Goal: Information Seeking & Learning: Learn about a topic

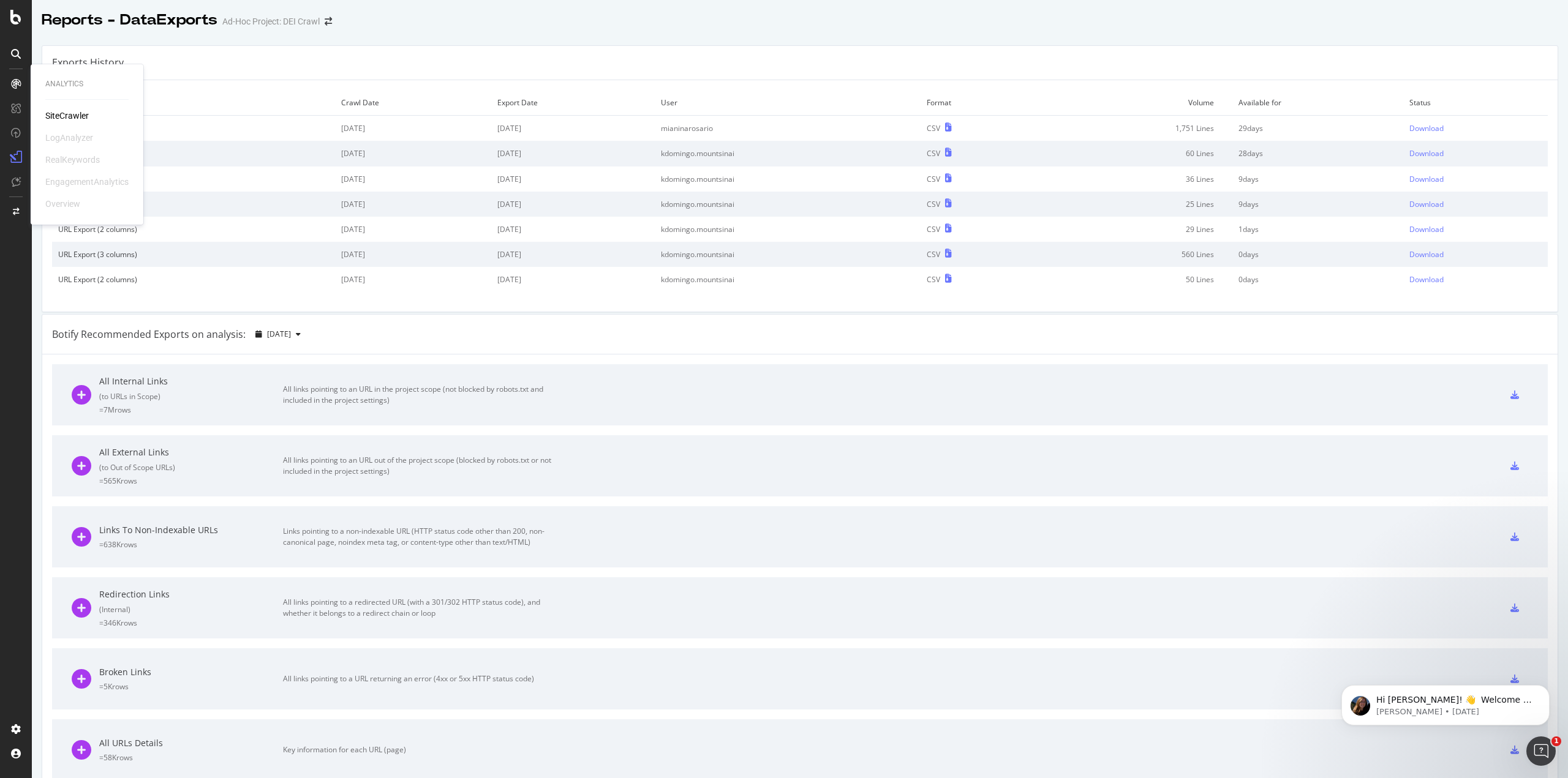
click at [66, 120] on div "SiteCrawler" at bounding box center [67, 115] width 44 height 12
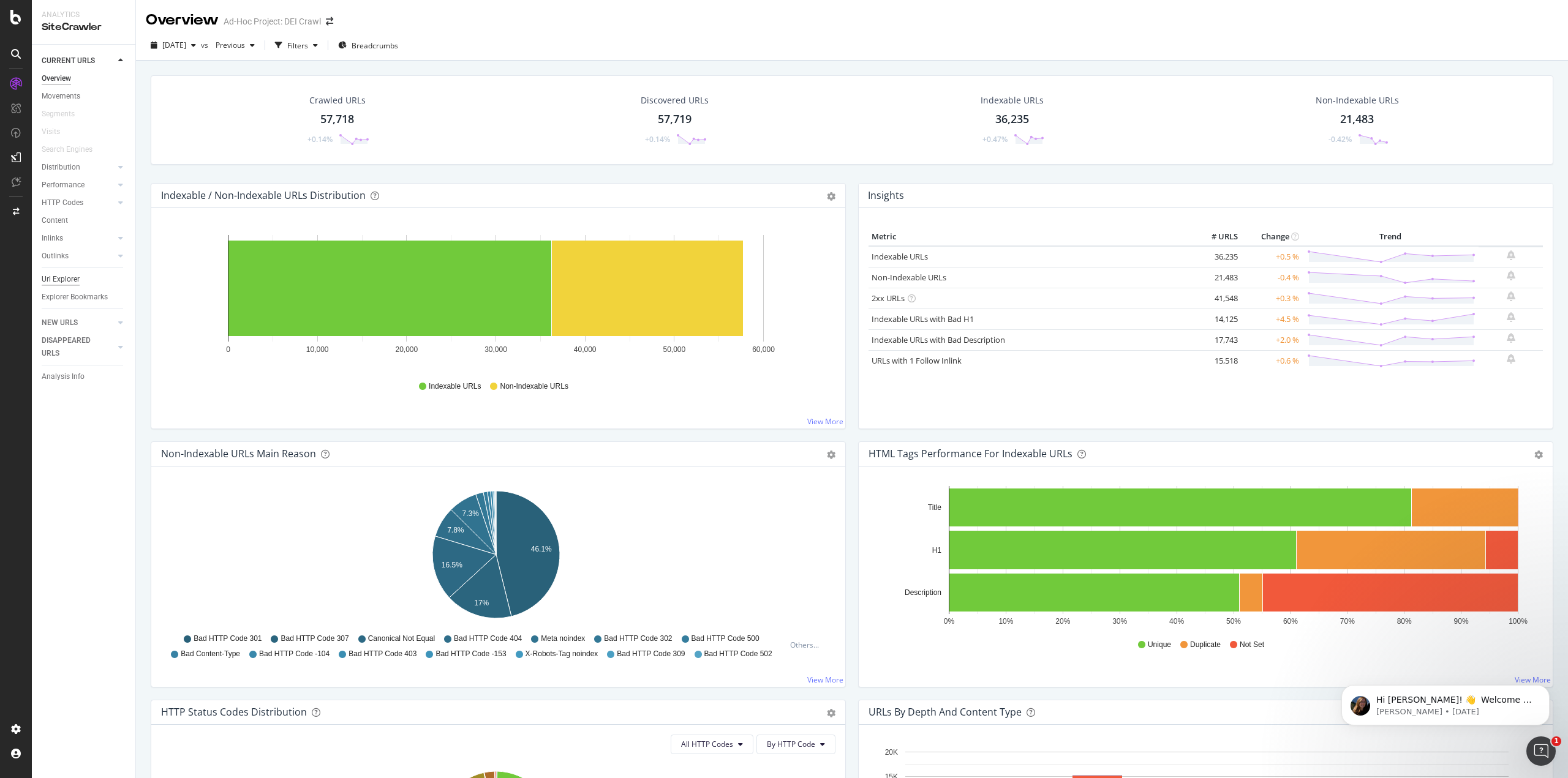
click at [60, 275] on div "Url Explorer" at bounding box center [60, 279] width 38 height 13
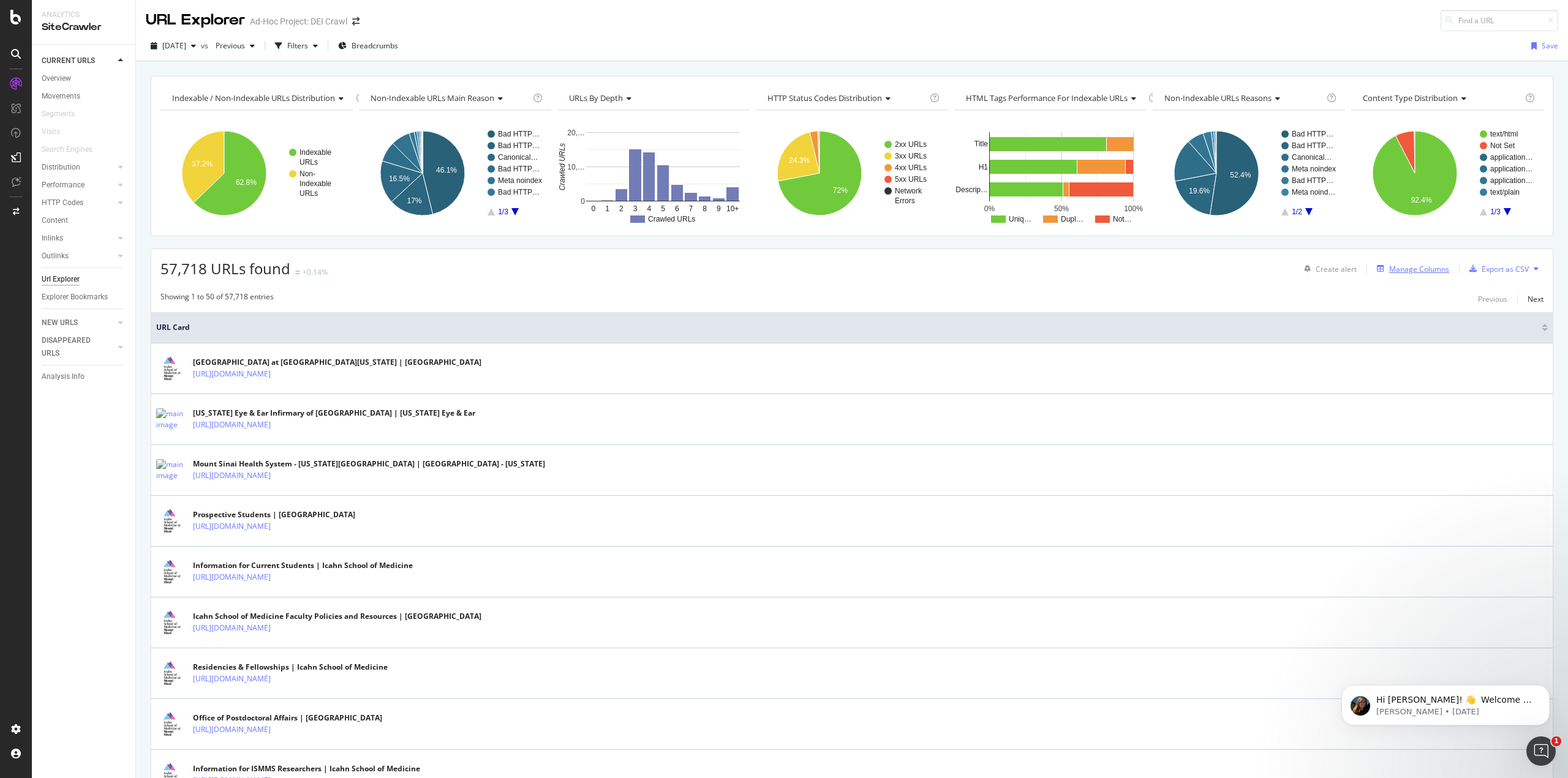
click at [1433, 271] on div "Manage Columns" at bounding box center [1419, 269] width 60 height 11
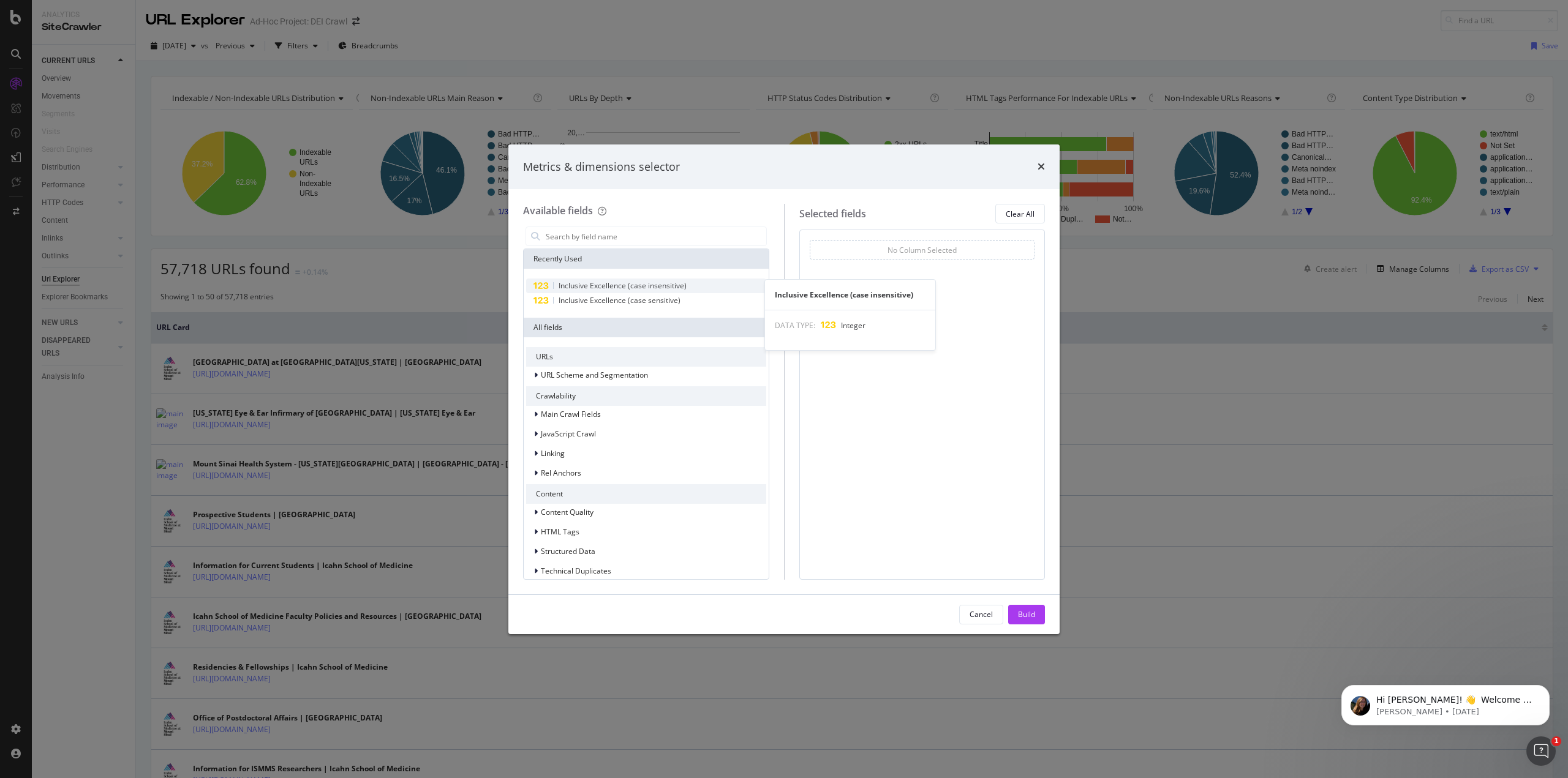
click at [571, 287] on span "Inclusive Excellence (case insensitive)" at bounding box center [623, 286] width 128 height 11
click at [576, 298] on span "Inclusive Excellence (case sensitive)" at bounding box center [619, 300] width 122 height 11
drag, startPoint x: 931, startPoint y: 278, endPoint x: 936, endPoint y: 253, distance: 25.5
click at [936, 253] on body "Analytics SiteCrawler CURRENT URLS Overview Movements Segments Visits Search En…" at bounding box center [784, 389] width 1568 height 778
click at [1029, 608] on div "Build" at bounding box center [1026, 614] width 17 height 18
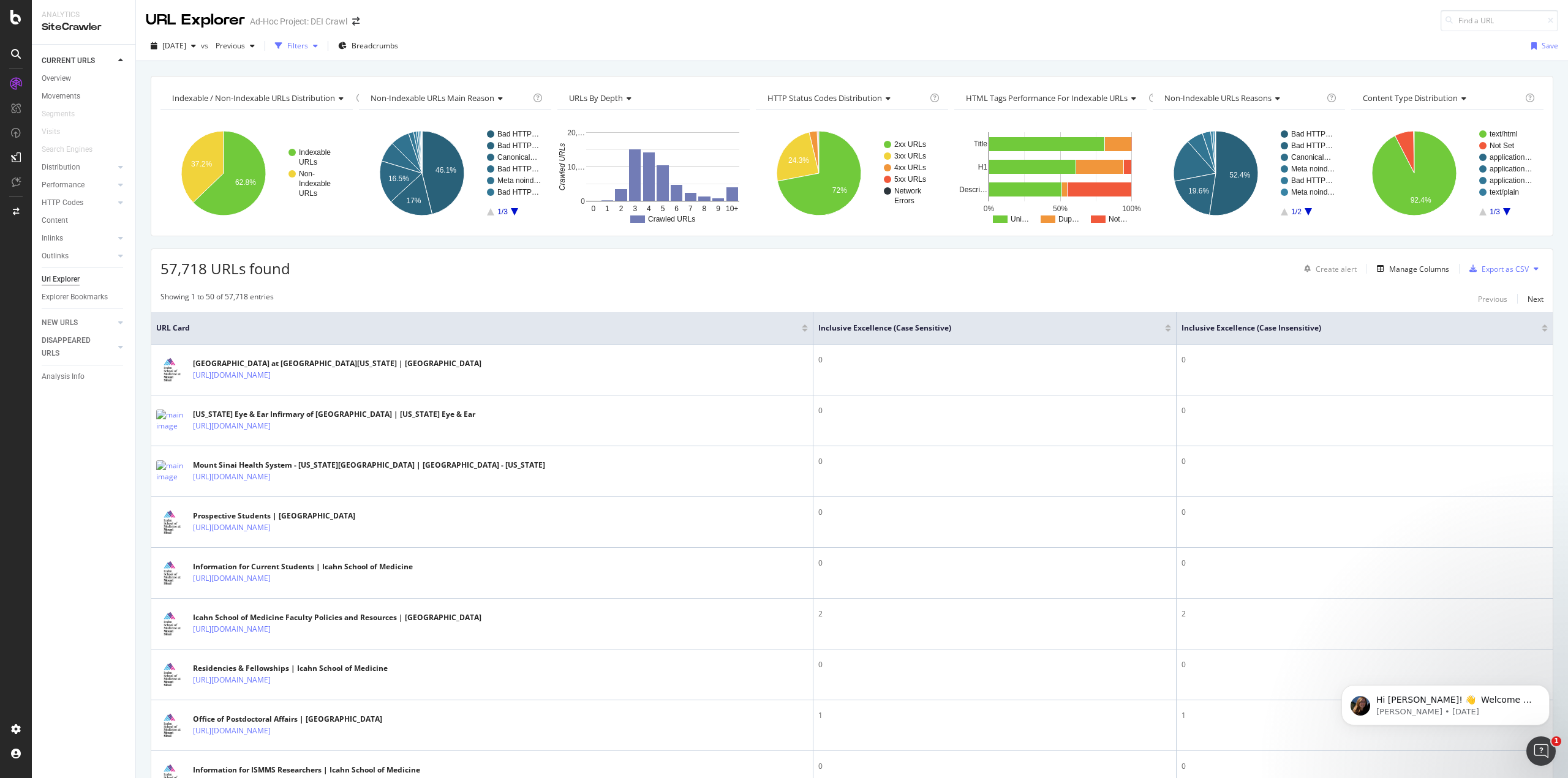
click at [308, 51] on div "Filters" at bounding box center [297, 46] width 21 height 11
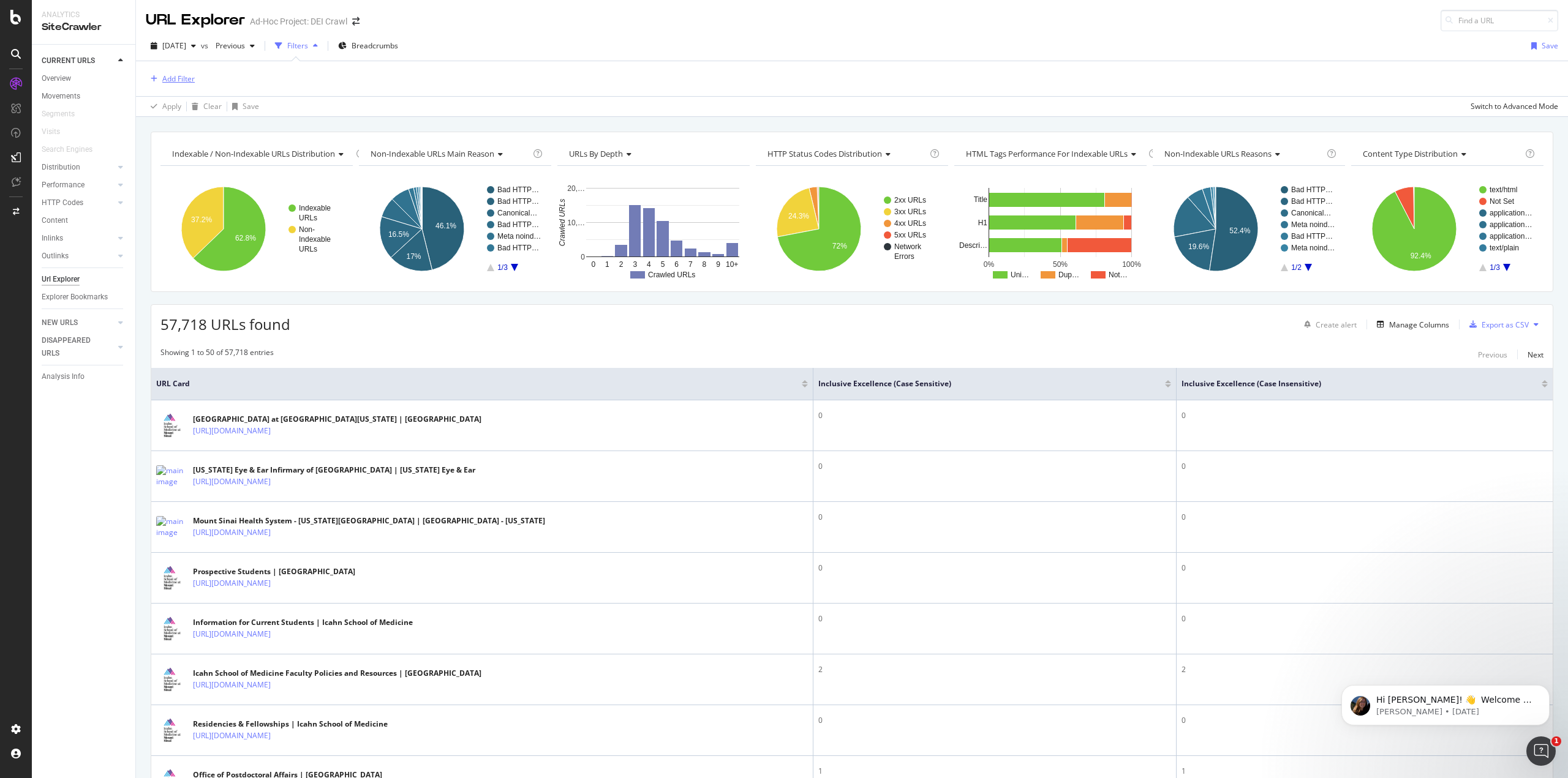
click at [162, 79] on div "Add Filter" at bounding box center [178, 78] width 32 height 11
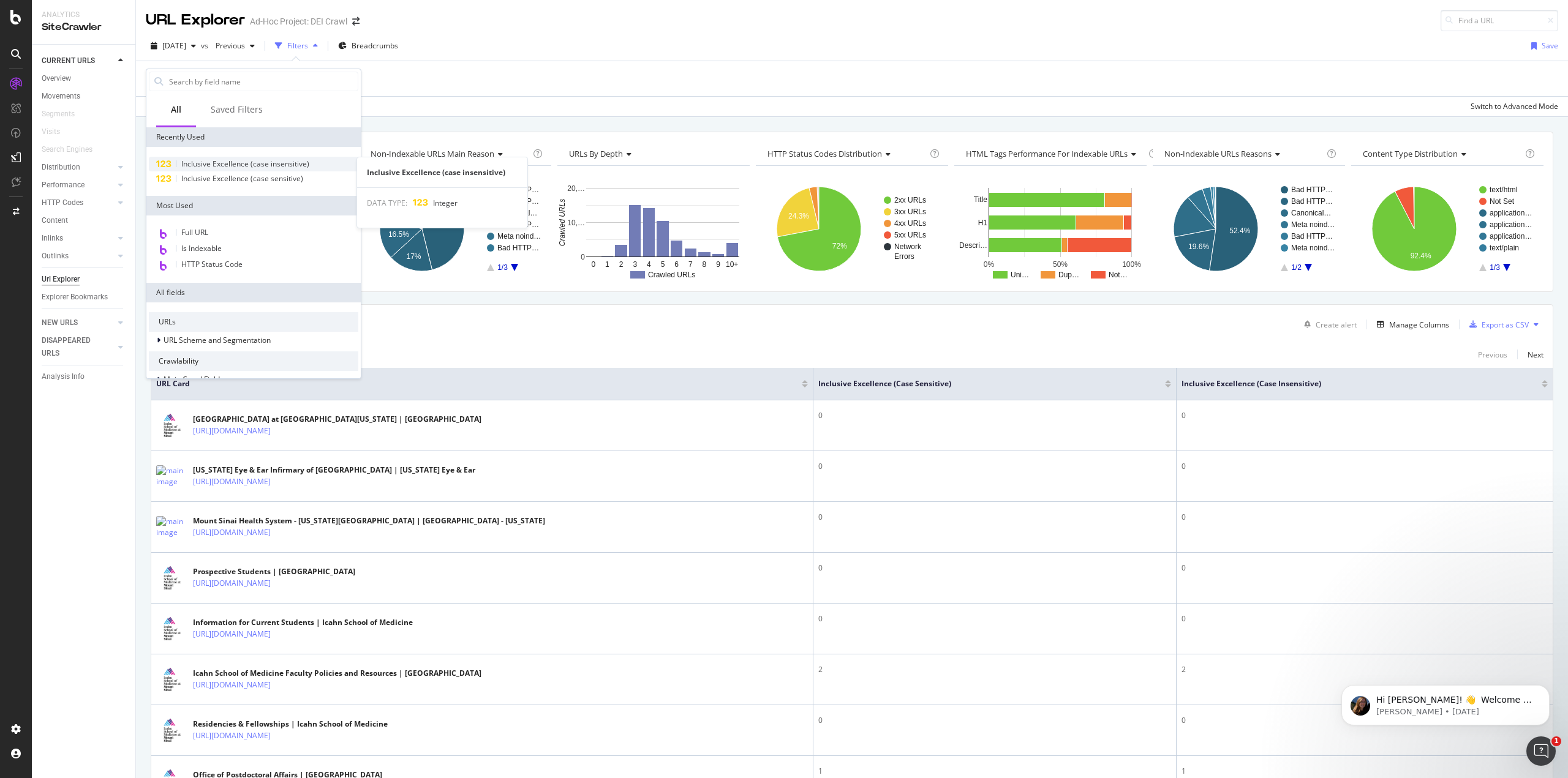
click at [202, 158] on div "Inclusive Excellence (case insensitive)" at bounding box center [253, 164] width 209 height 14
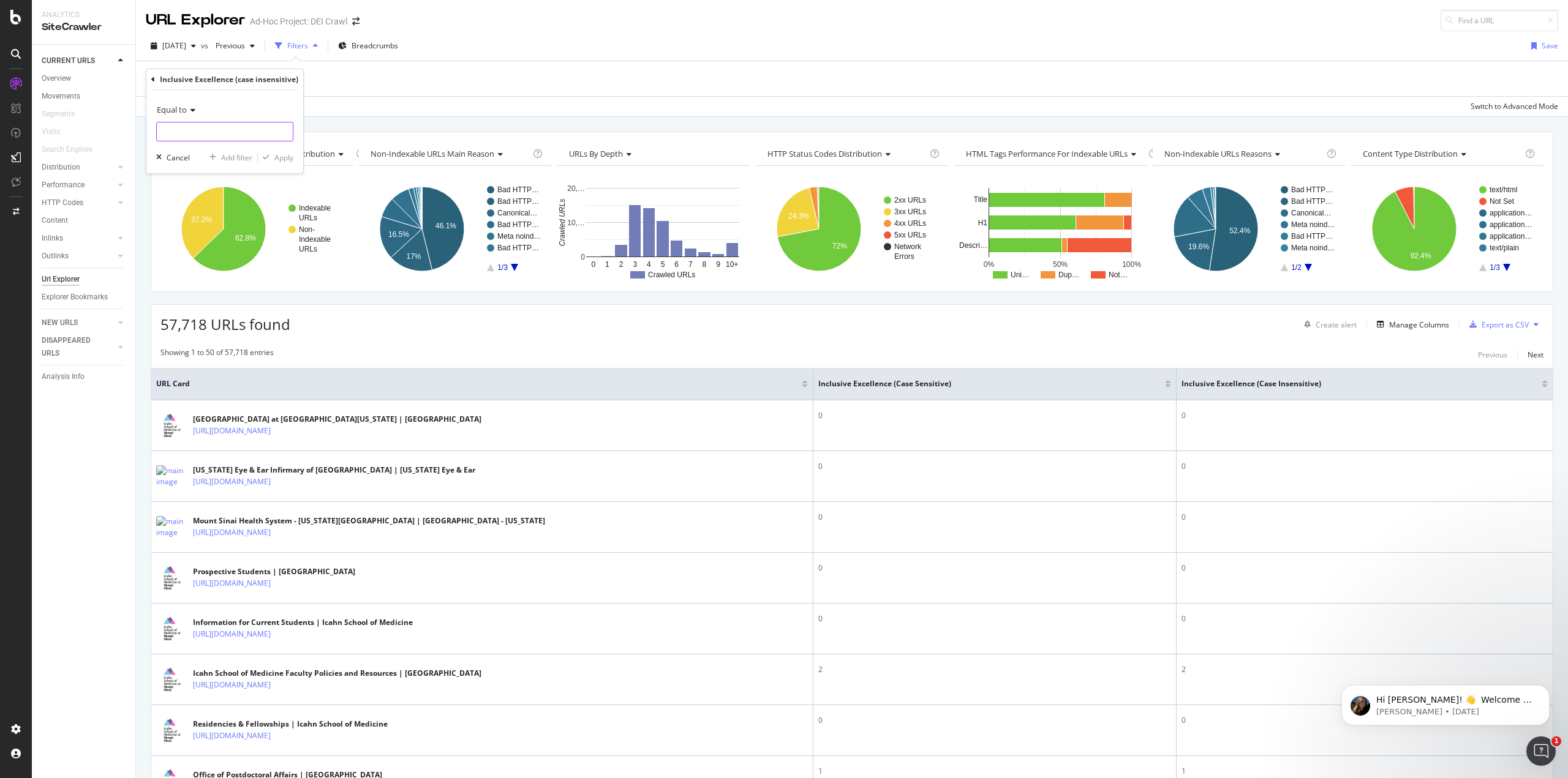
click at [205, 126] on input "number" at bounding box center [225, 131] width 137 height 20
click at [182, 110] on span "Equal to" at bounding box center [172, 109] width 30 height 11
click at [212, 201] on div "Greater than" at bounding box center [225, 198] width 131 height 16
click at [224, 133] on input "number" at bounding box center [225, 131] width 137 height 20
type input "0"
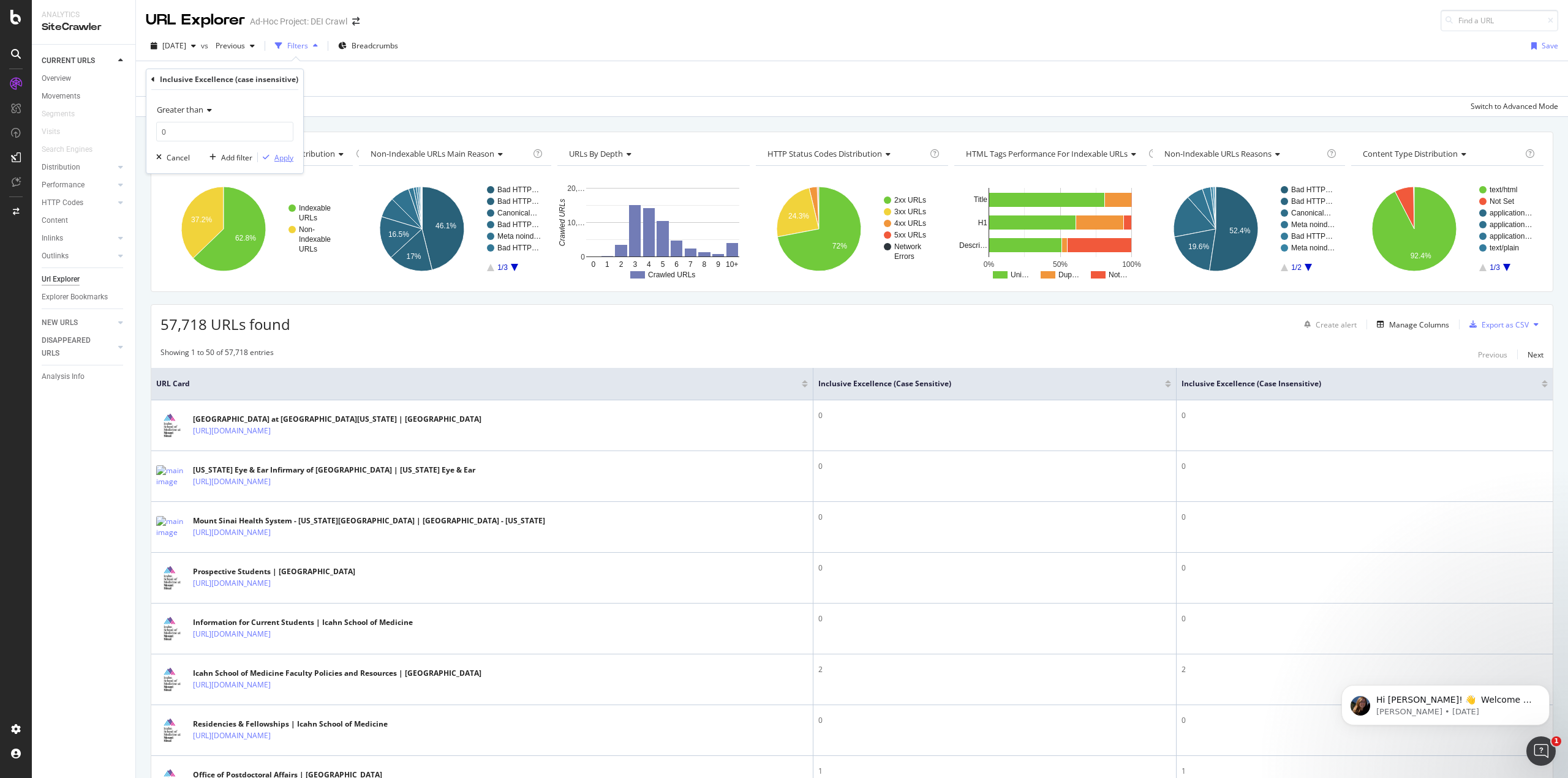
click at [283, 158] on div "Apply" at bounding box center [283, 158] width 19 height 11
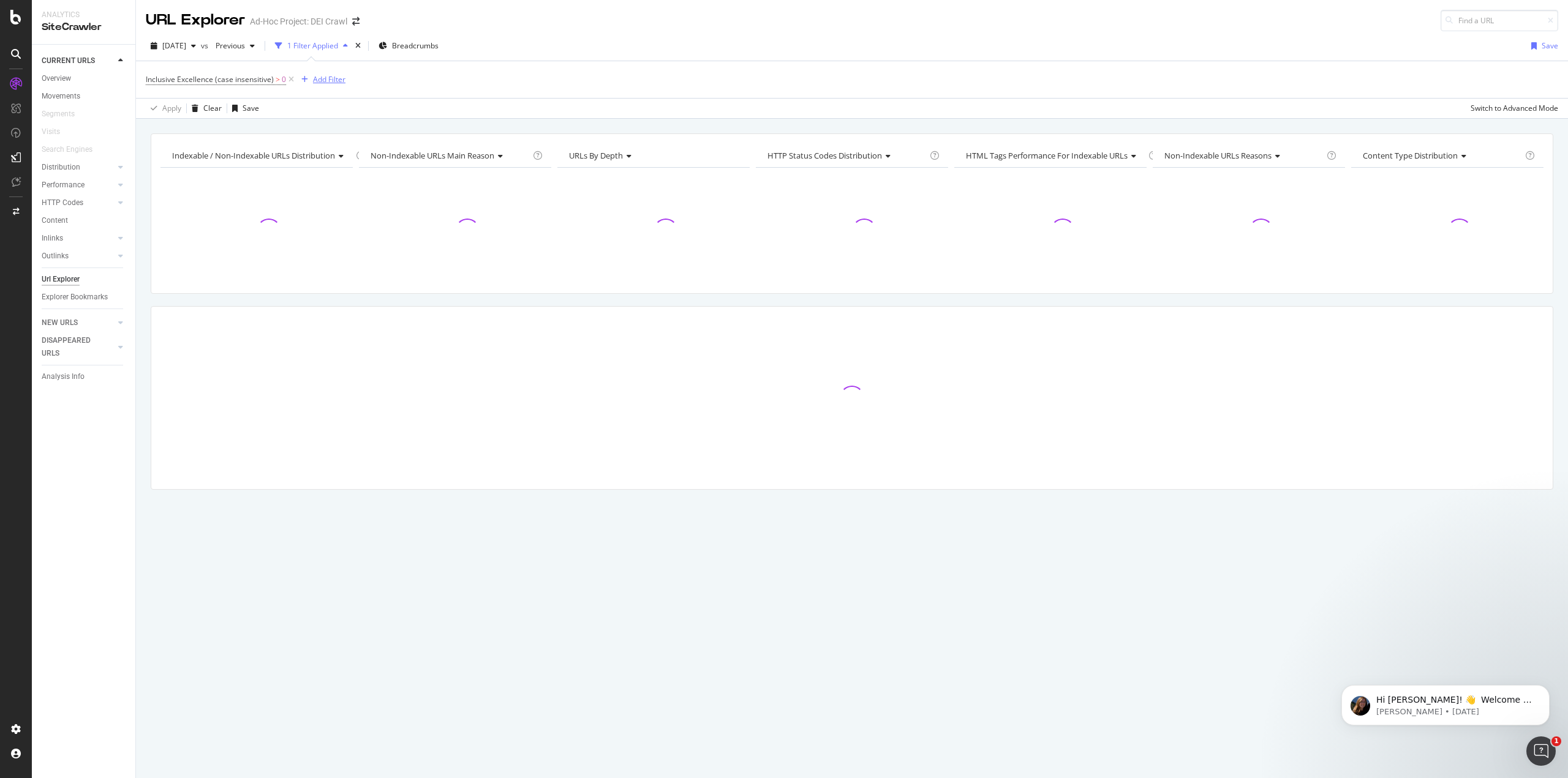
click at [319, 78] on div "Add Filter" at bounding box center [329, 79] width 32 height 11
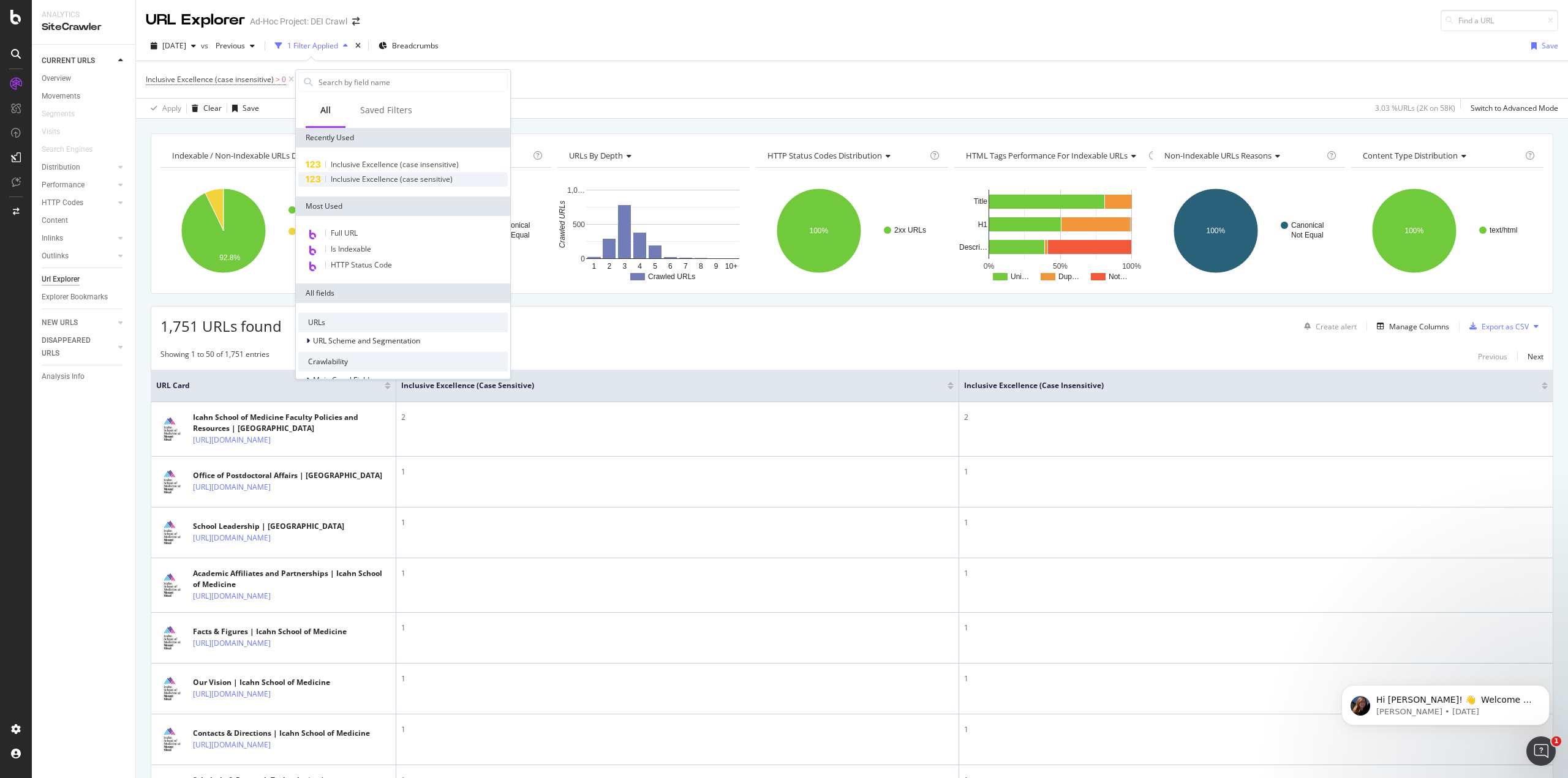
click at [365, 179] on span "Inclusive Excellence (case sensitive)" at bounding box center [391, 179] width 122 height 11
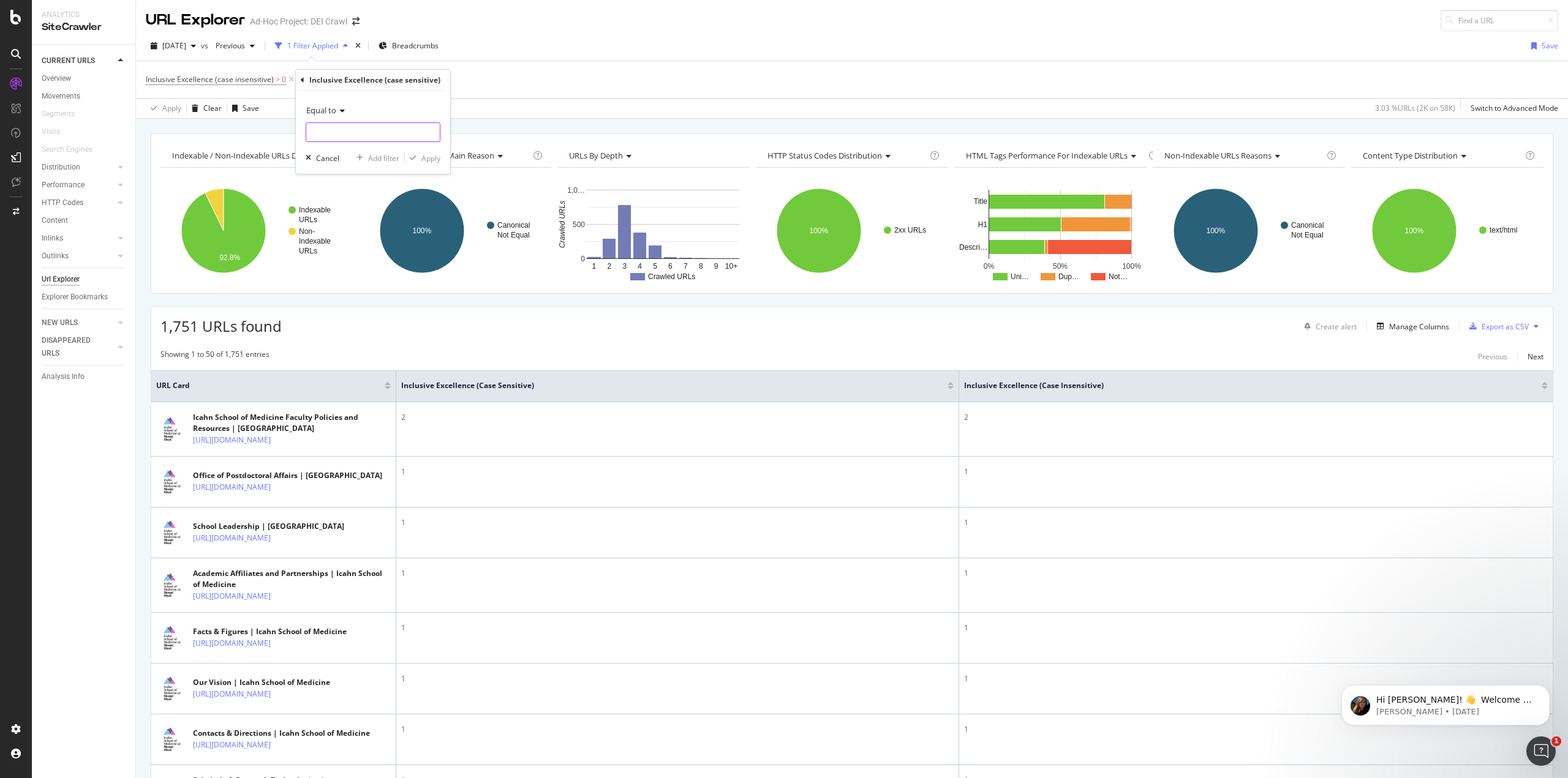
click at [351, 126] on input "number" at bounding box center [373, 132] width 134 height 20
click at [334, 112] on span "Equal to" at bounding box center [322, 110] width 30 height 11
click at [345, 201] on span "Greater than" at bounding box center [334, 199] width 44 height 11
click at [349, 131] on input "number" at bounding box center [373, 132] width 134 height 20
type input "0"
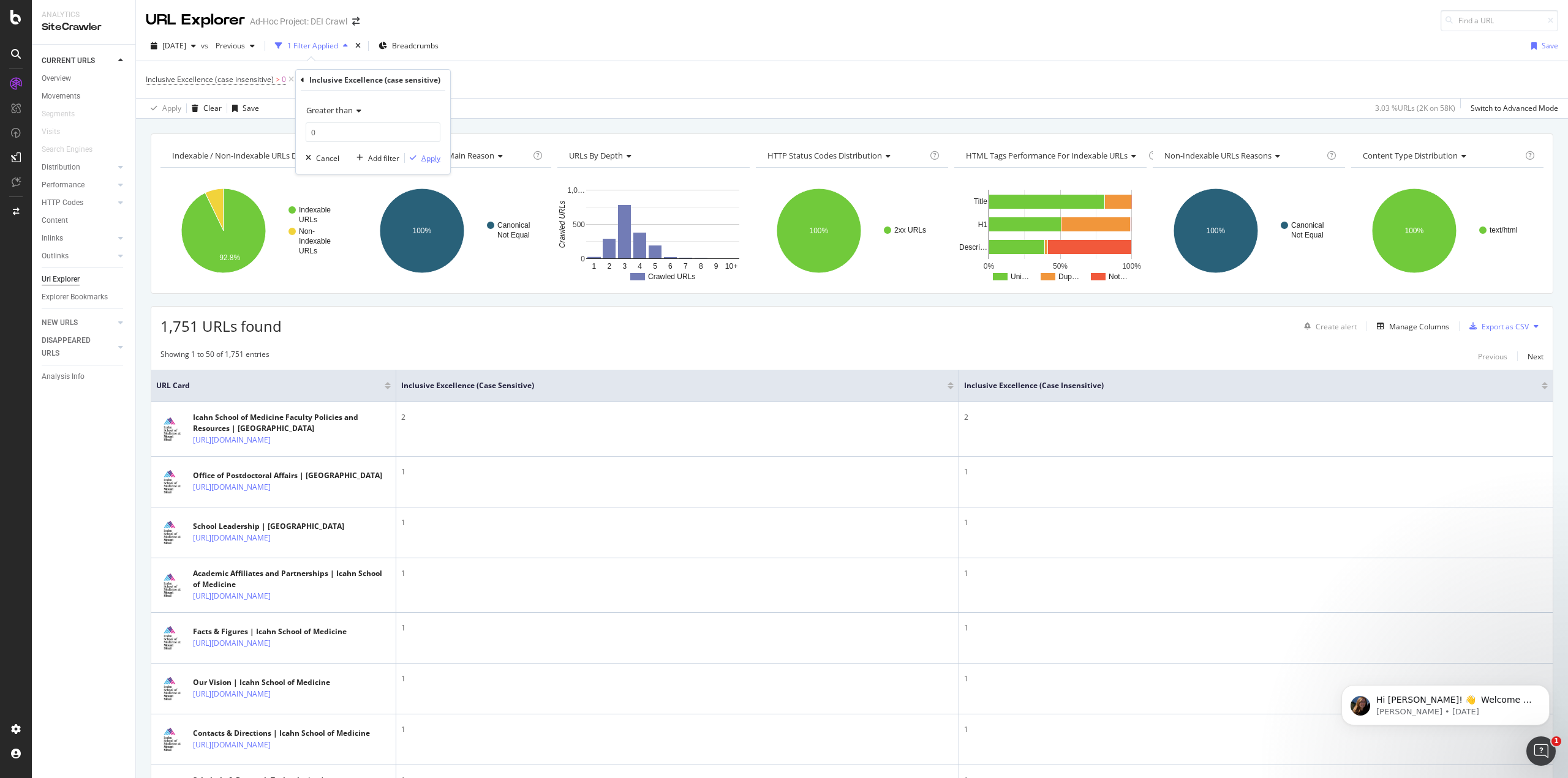
click at [422, 157] on div "Apply" at bounding box center [430, 158] width 19 height 11
click at [307, 78] on div "and" at bounding box center [305, 79] width 13 height 11
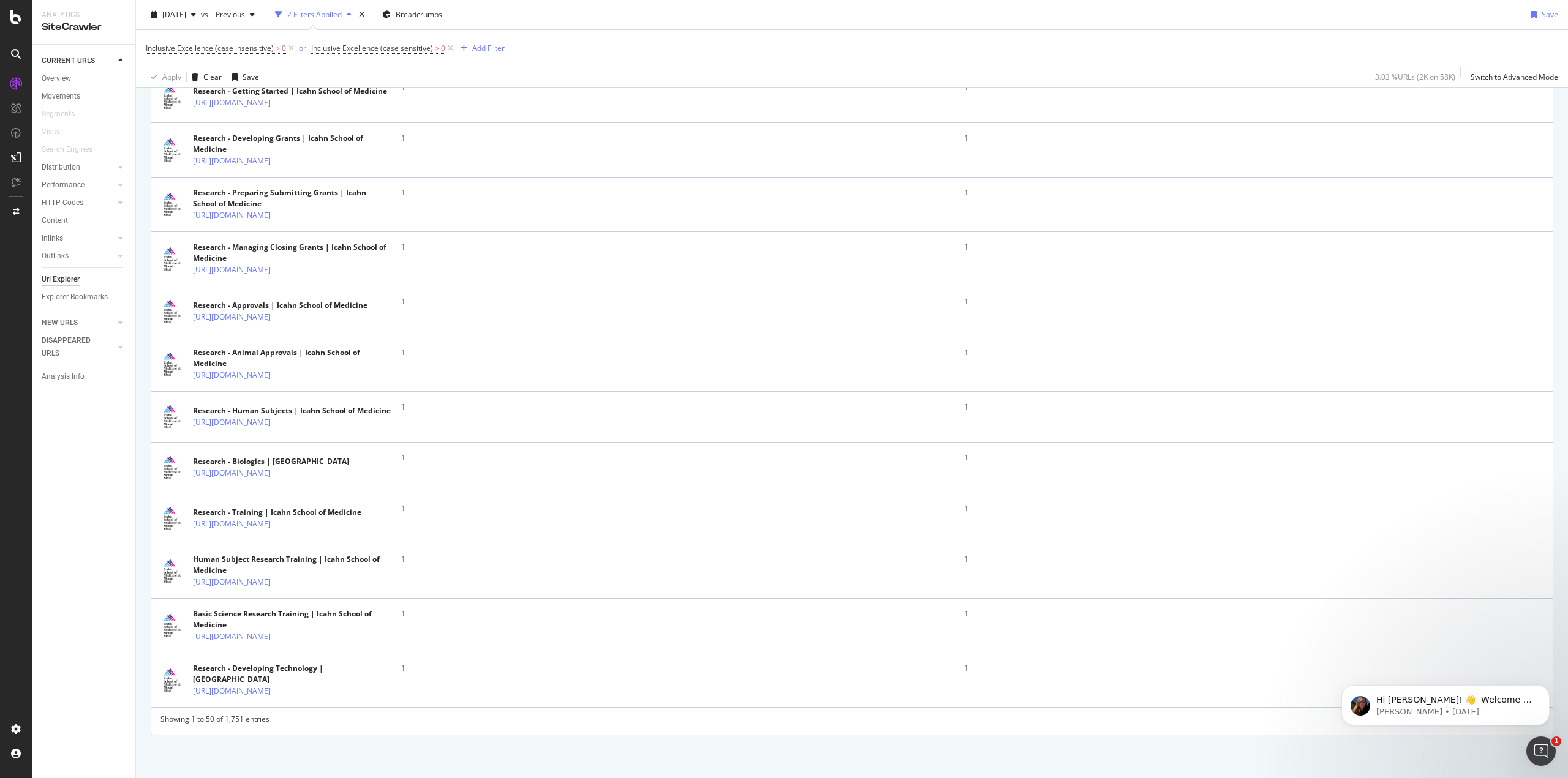
scroll to position [2627, 0]
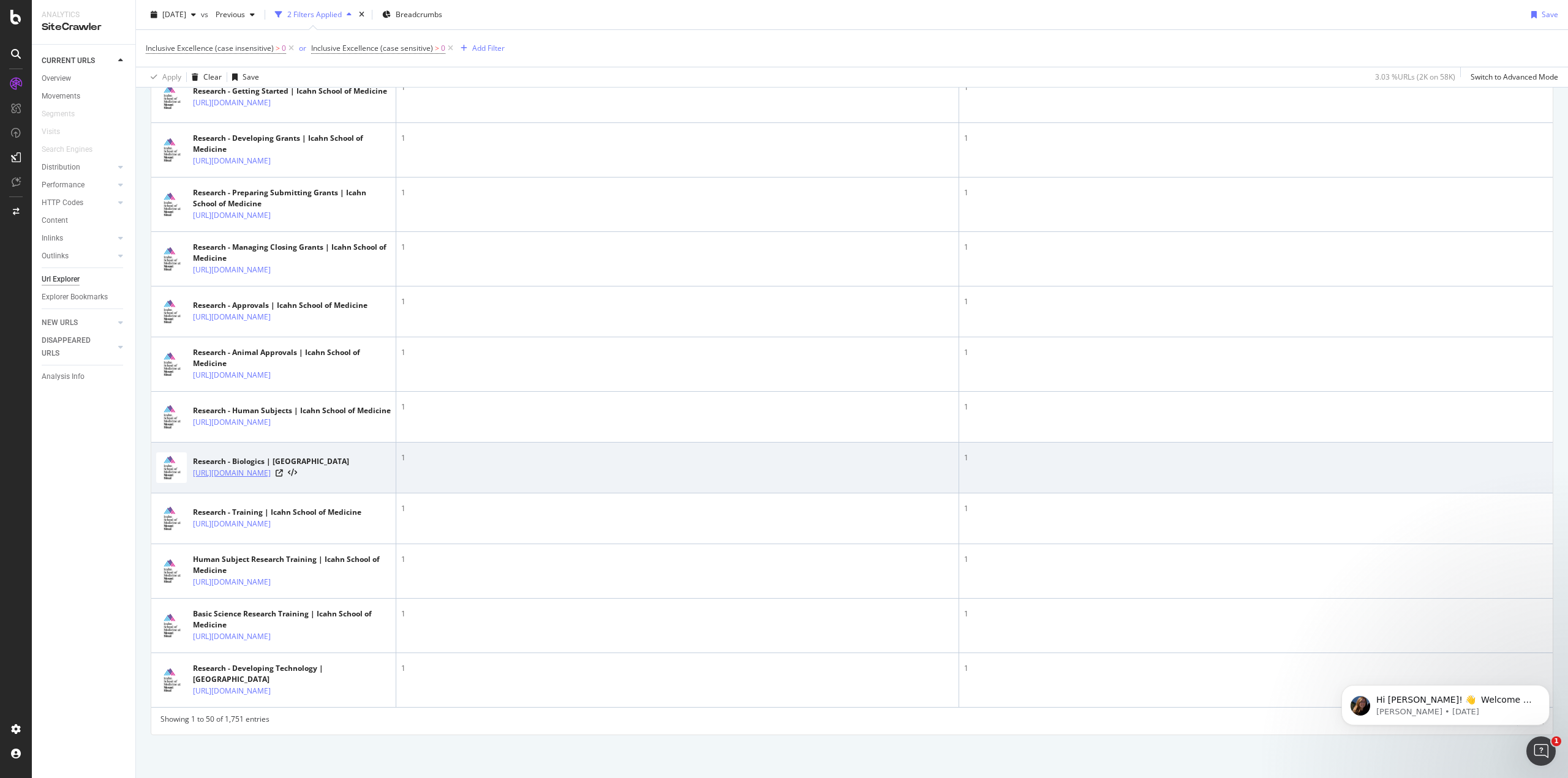
click at [271, 467] on link "[URL][DOMAIN_NAME]" at bounding box center [232, 473] width 78 height 12
click at [283, 469] on icon at bounding box center [279, 473] width 8 height 8
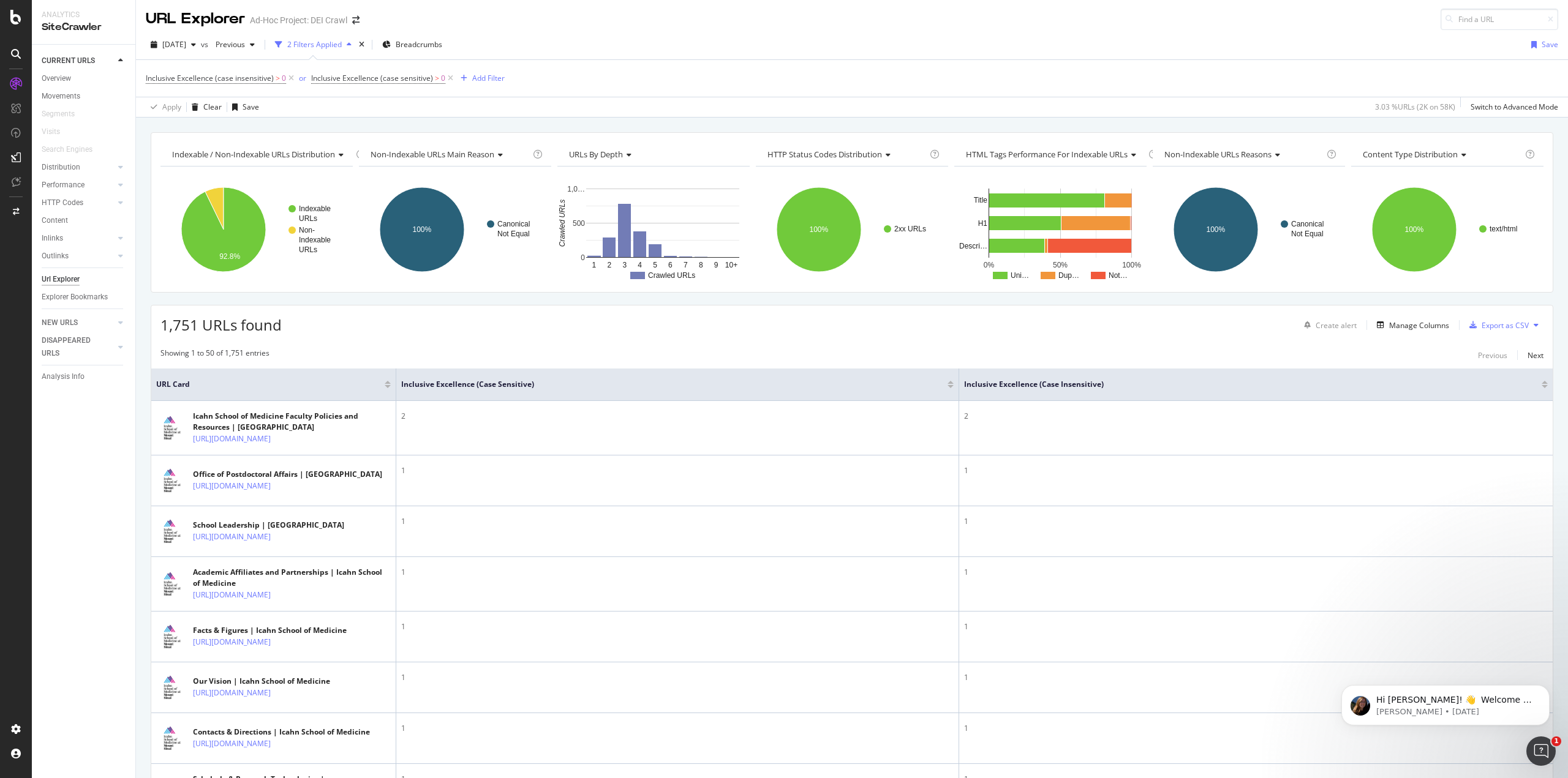
scroll to position [0, 0]
click at [478, 81] on div "Add Filter" at bounding box center [488, 79] width 32 height 11
click at [644, 41] on div "[DATE] vs Previous 2 Filters Applied Breadcrumbs Save" at bounding box center [852, 48] width 1432 height 24
click at [254, 79] on span "Inclusive Excellence (case insensitive)" at bounding box center [210, 79] width 128 height 11
click at [1153, 59] on div "[DATE] vs Previous 2 Filters Applied Breadcrumbs Save" at bounding box center [852, 48] width 1432 height 24
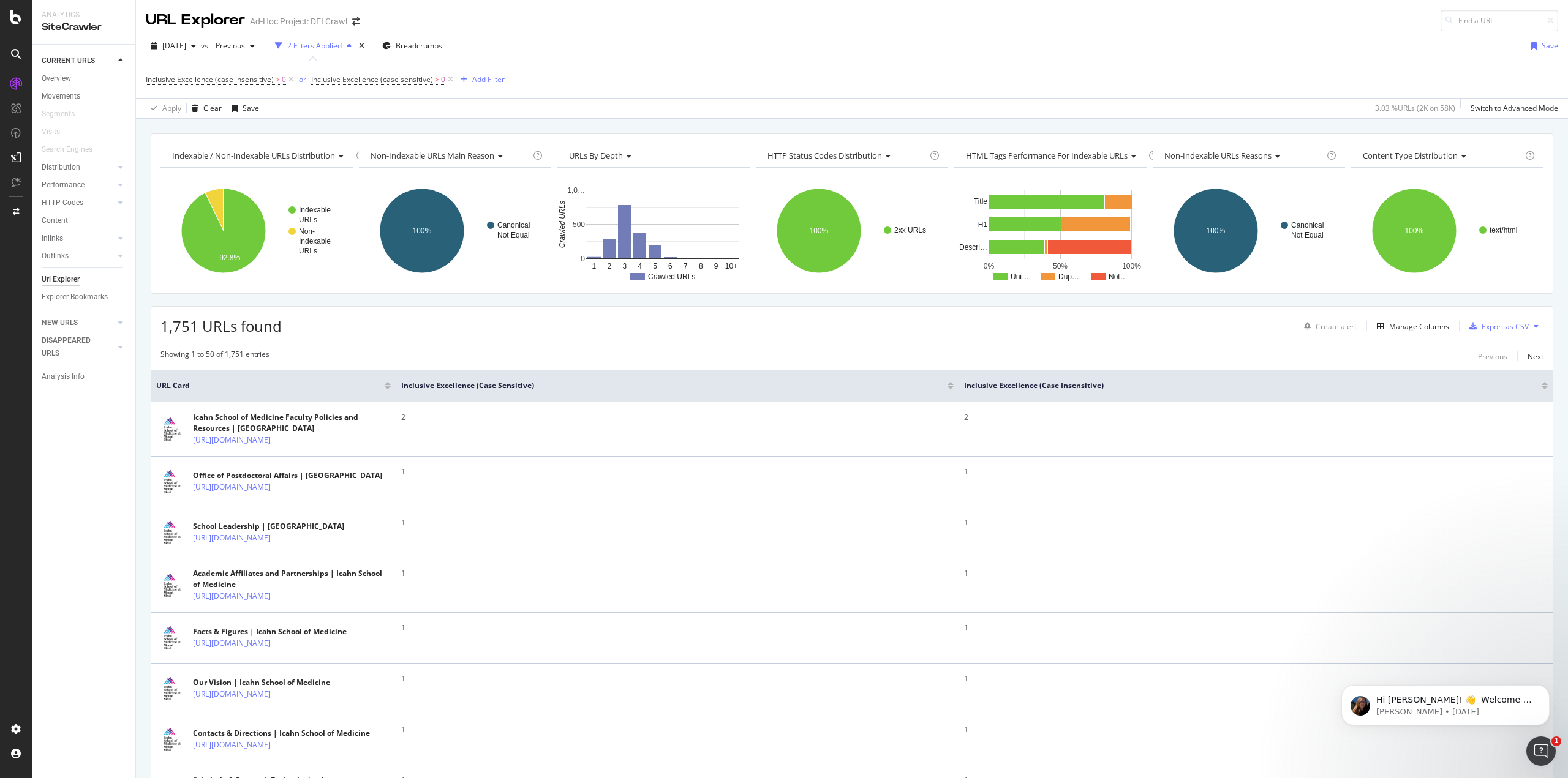
click at [484, 80] on div "Add Filter" at bounding box center [488, 79] width 32 height 11
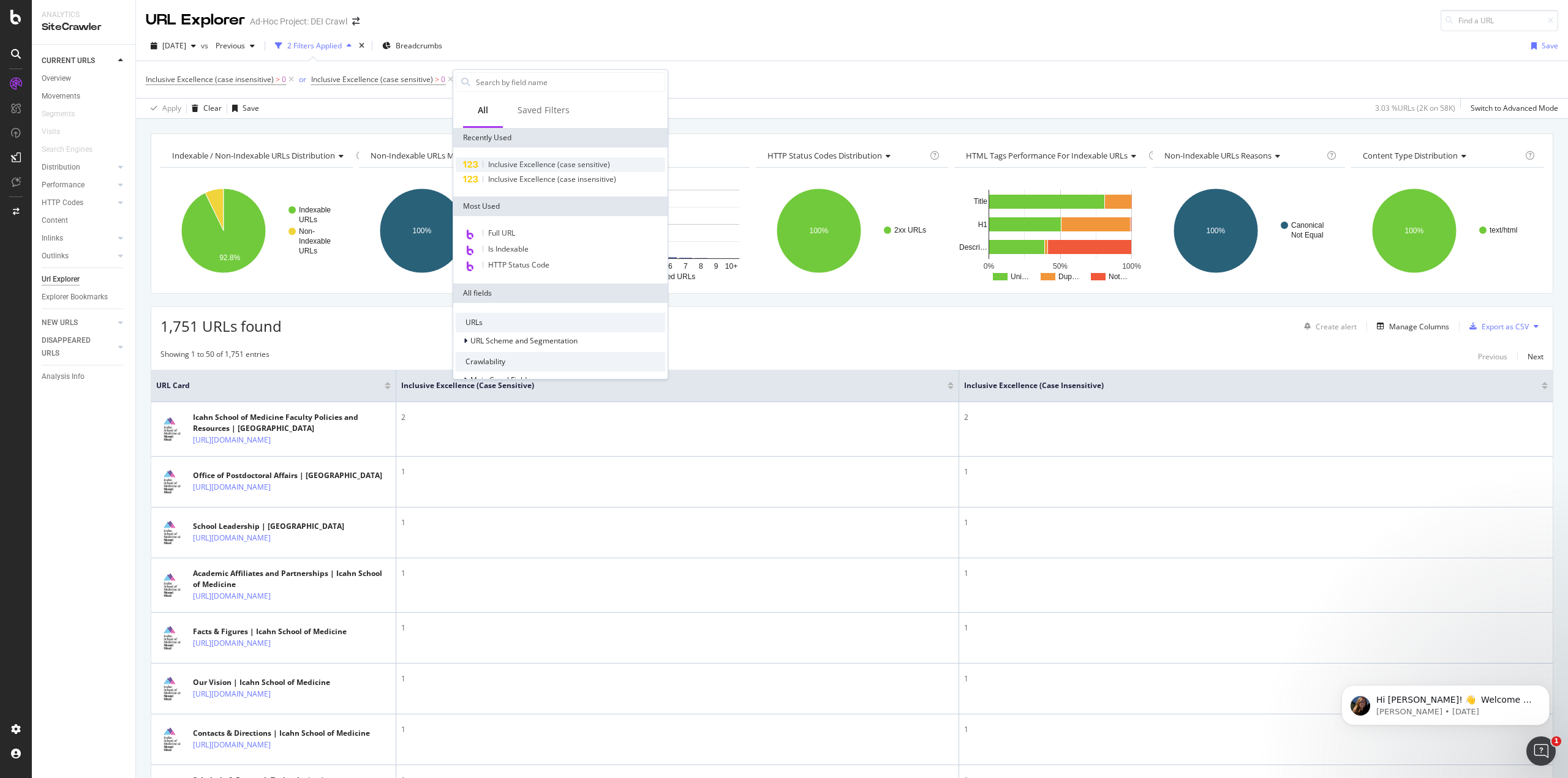
click at [529, 164] on span "Inclusive Excellence (case sensitive)" at bounding box center [549, 165] width 122 height 11
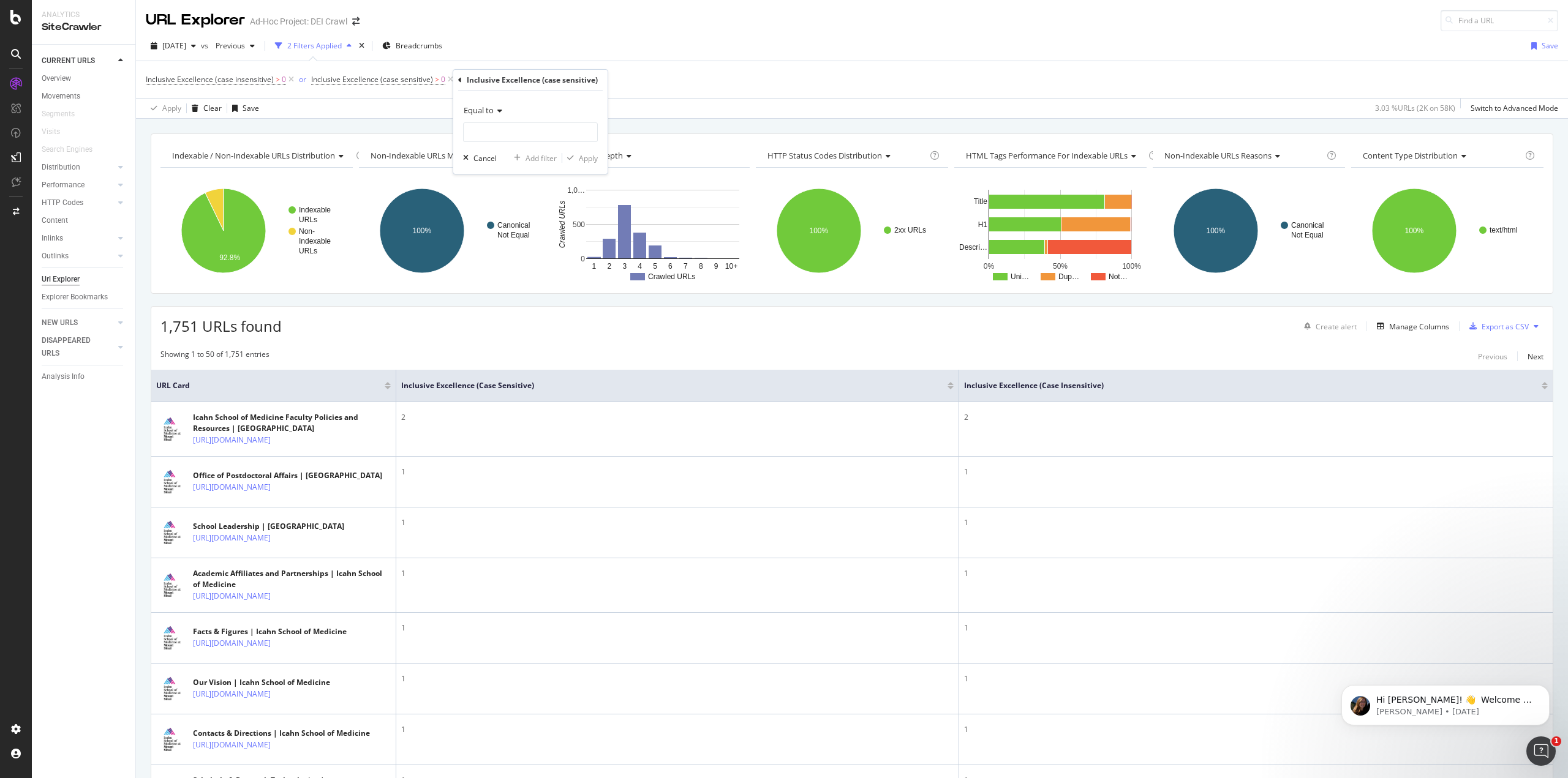
click at [493, 110] on span "Equal to" at bounding box center [479, 110] width 30 height 11
click at [502, 131] on div "Equal to" at bounding box center [531, 135] width 131 height 16
click at [502, 131] on input "number" at bounding box center [530, 132] width 134 height 20
type input "1"
click at [593, 155] on div "Apply" at bounding box center [588, 158] width 19 height 11
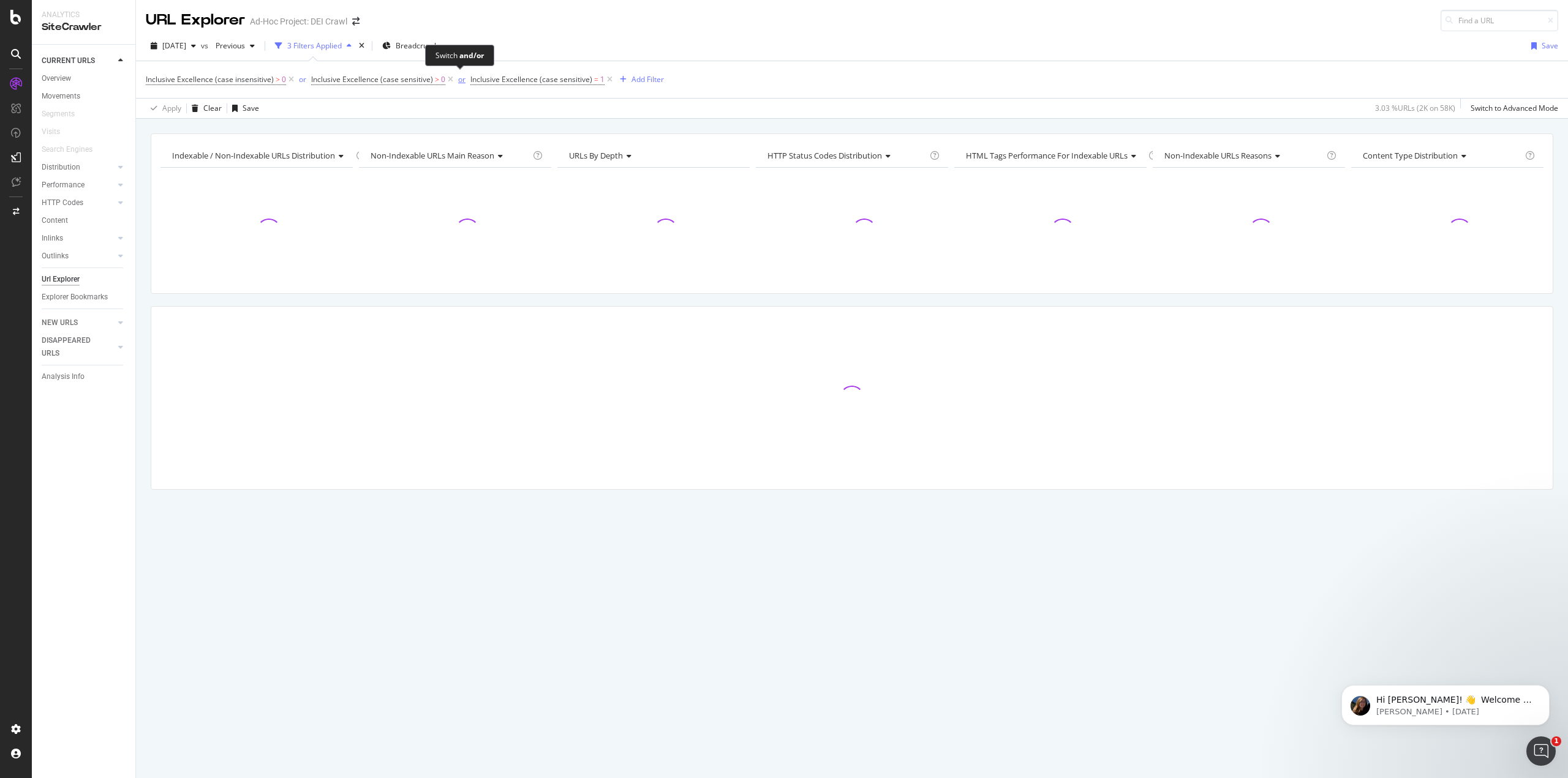
click at [462, 78] on div "or" at bounding box center [462, 79] width 8 height 11
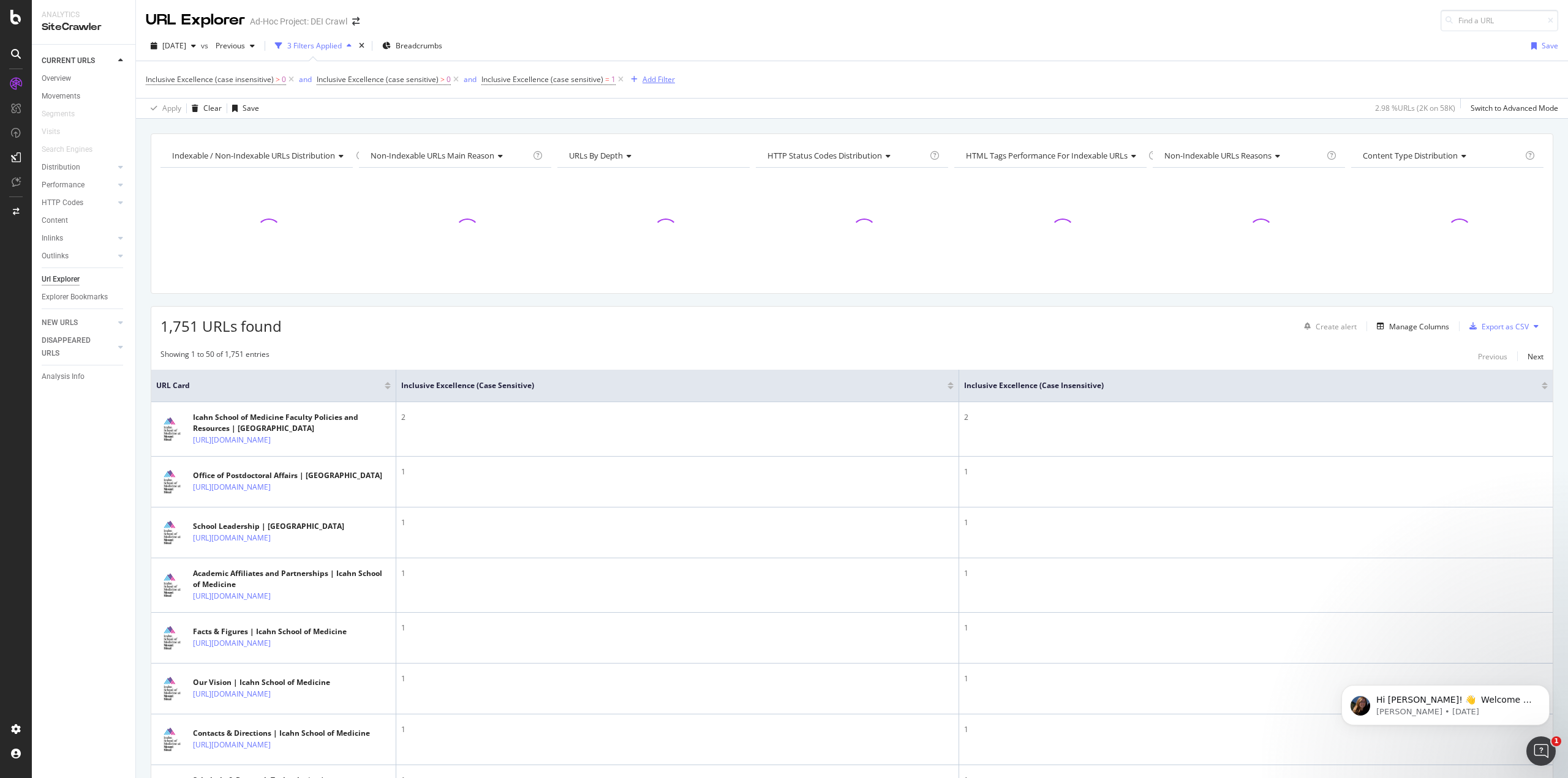
click at [655, 81] on div "Add Filter" at bounding box center [658, 79] width 32 height 11
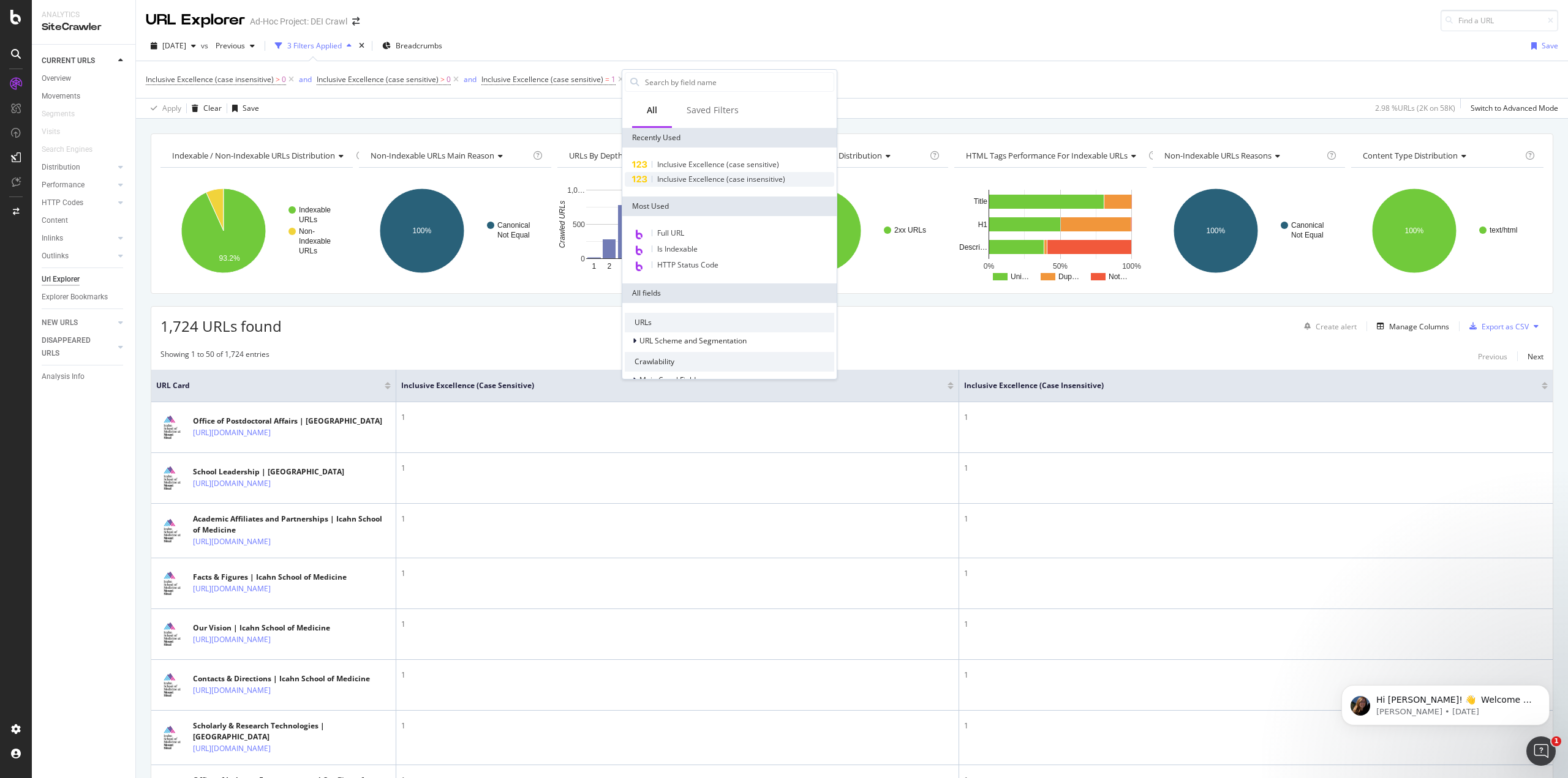
click at [677, 177] on span "Inclusive Excellence (case insensitive)" at bounding box center [721, 179] width 128 height 11
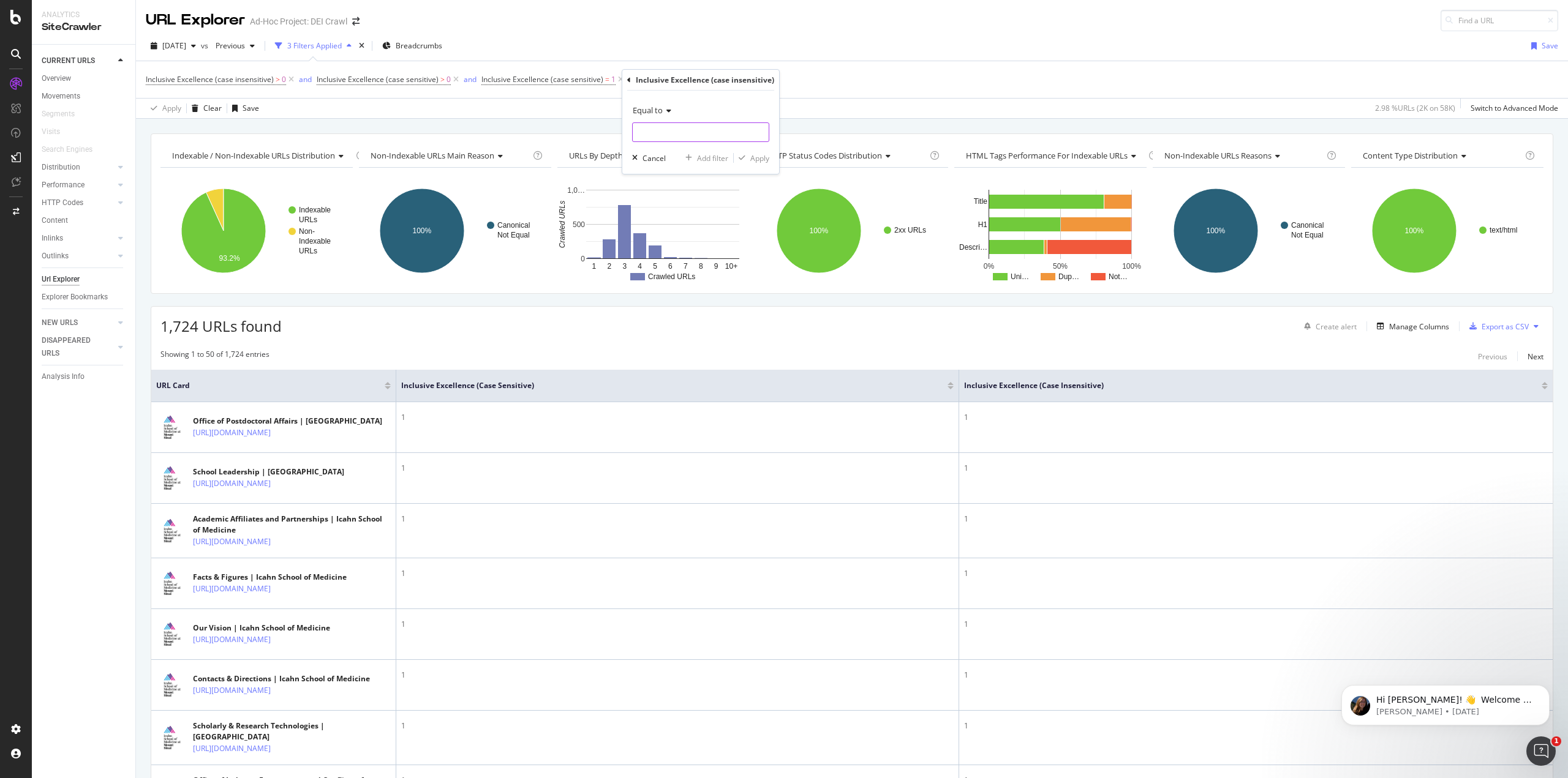
click at [667, 135] on input "number" at bounding box center [701, 132] width 137 height 20
type input "1"
click at [754, 156] on div "Apply" at bounding box center [759, 158] width 19 height 11
click at [789, 76] on icon at bounding box center [792, 79] width 11 height 12
click at [618, 76] on icon at bounding box center [621, 79] width 11 height 12
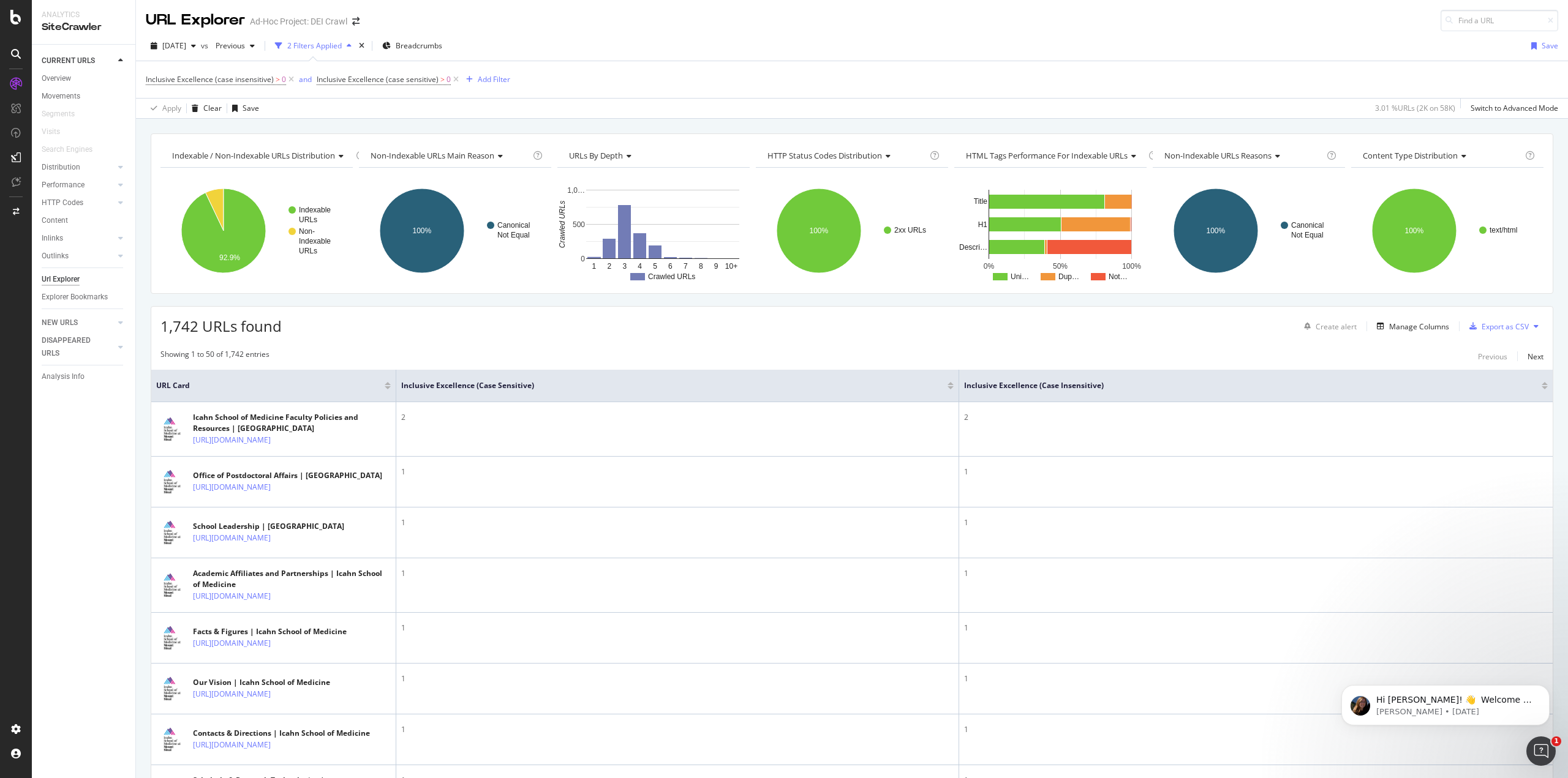
click at [356, 38] on div "2 Filters Applied" at bounding box center [313, 46] width 86 height 18
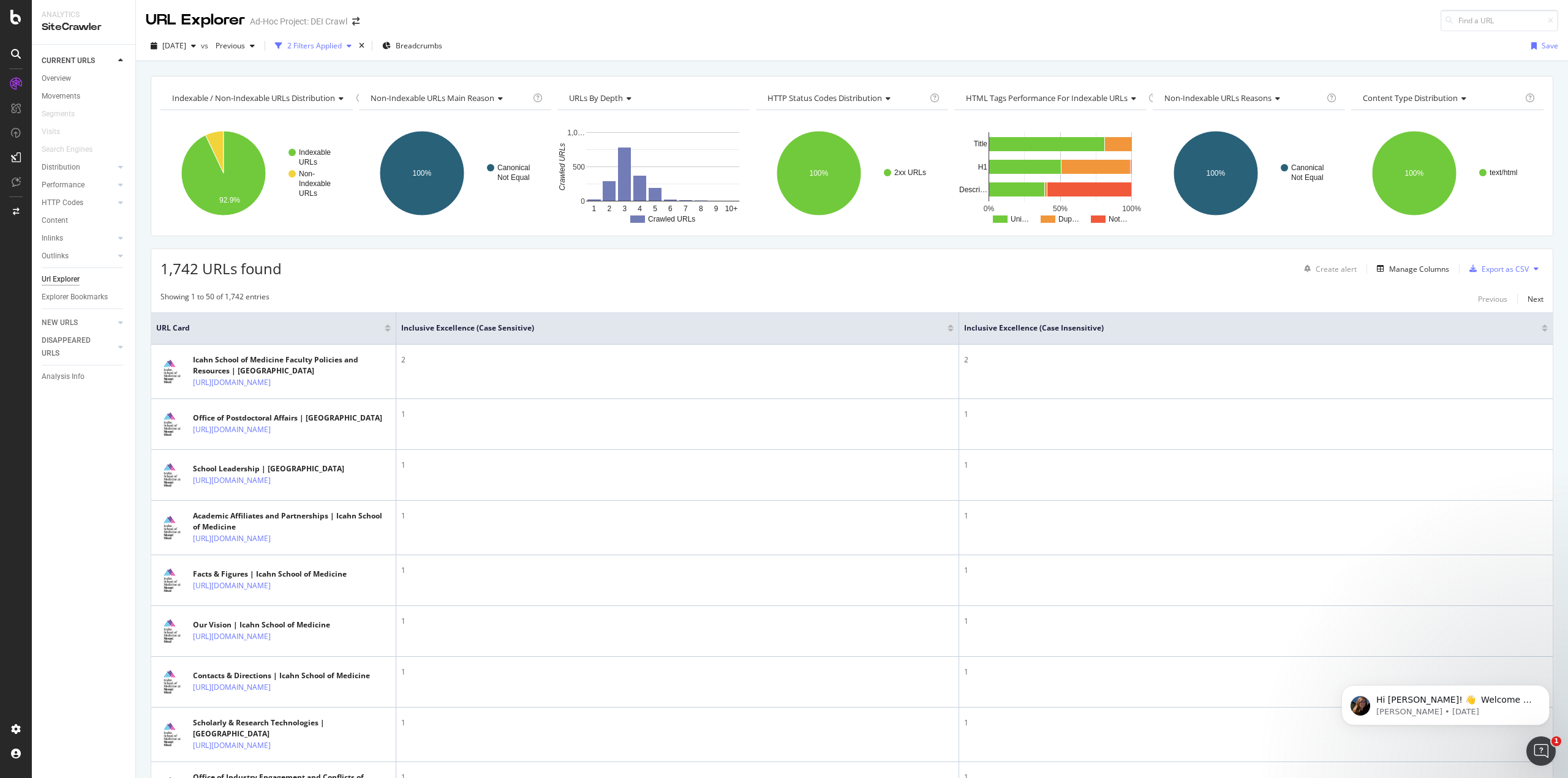
click at [342, 41] on div "2 Filters Applied" at bounding box center [314, 46] width 54 height 11
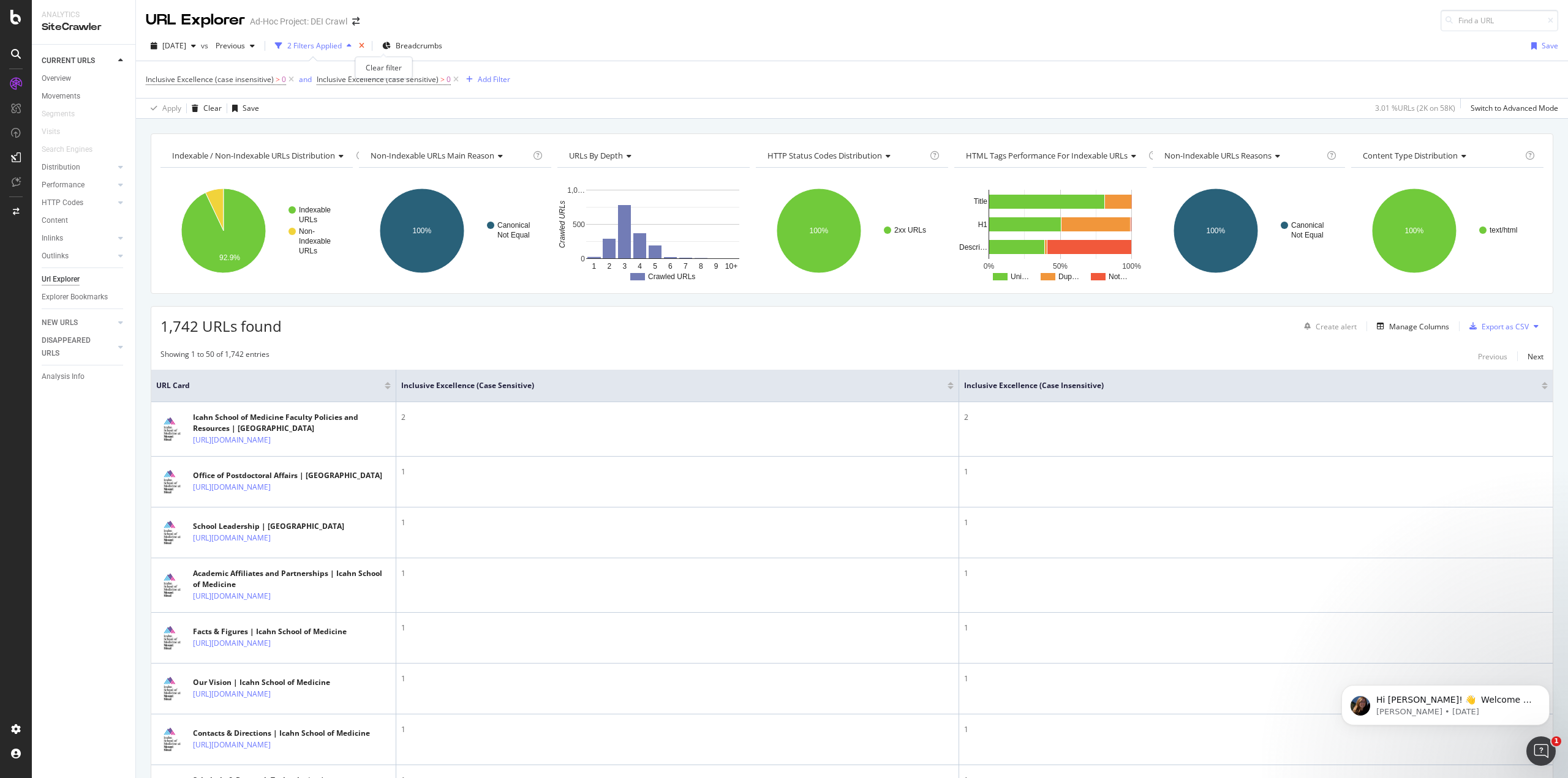
click at [365, 44] on icon "times" at bounding box center [361, 46] width 5 height 8
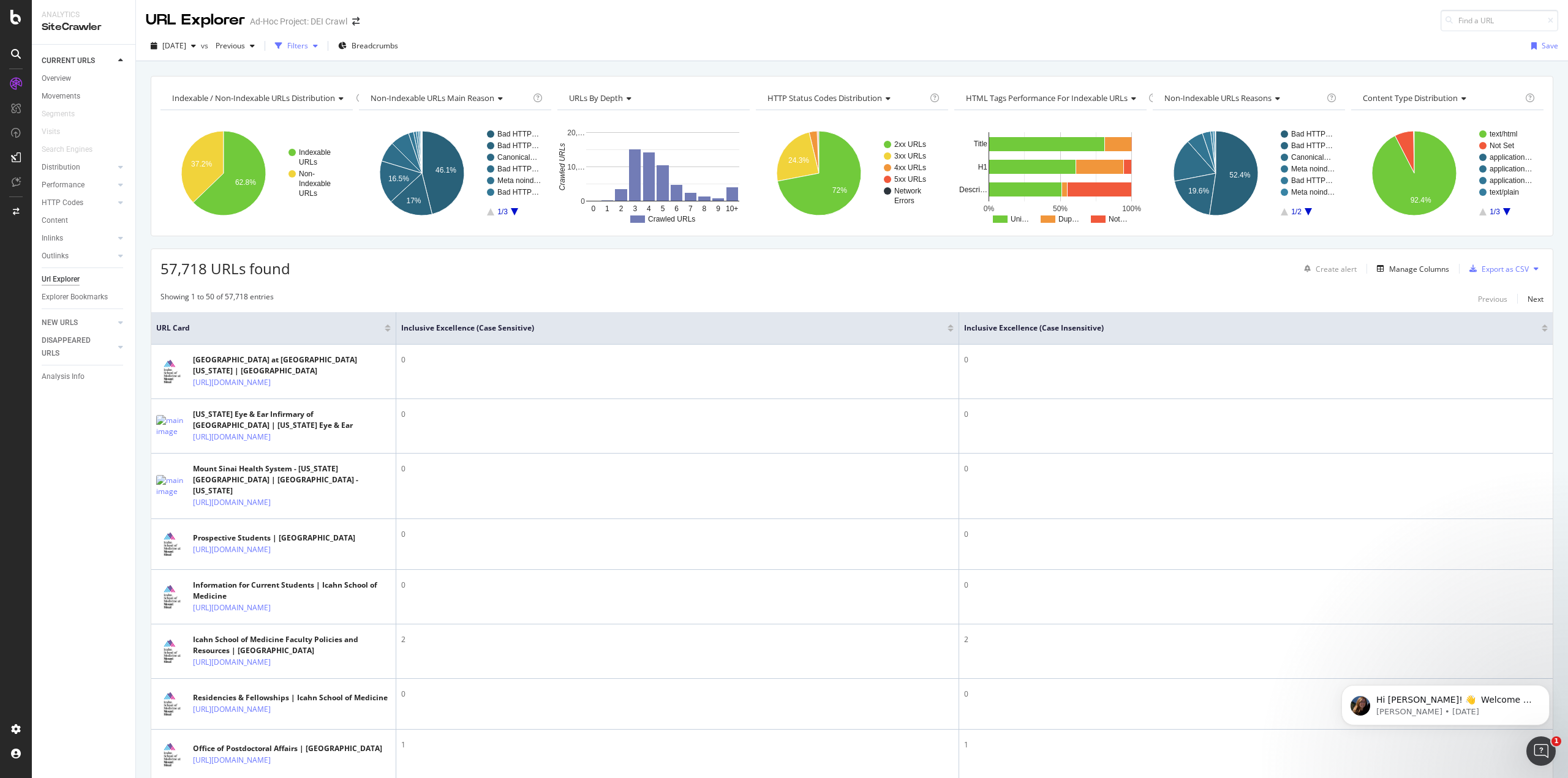
click at [308, 45] on div "Filters" at bounding box center [297, 46] width 21 height 11
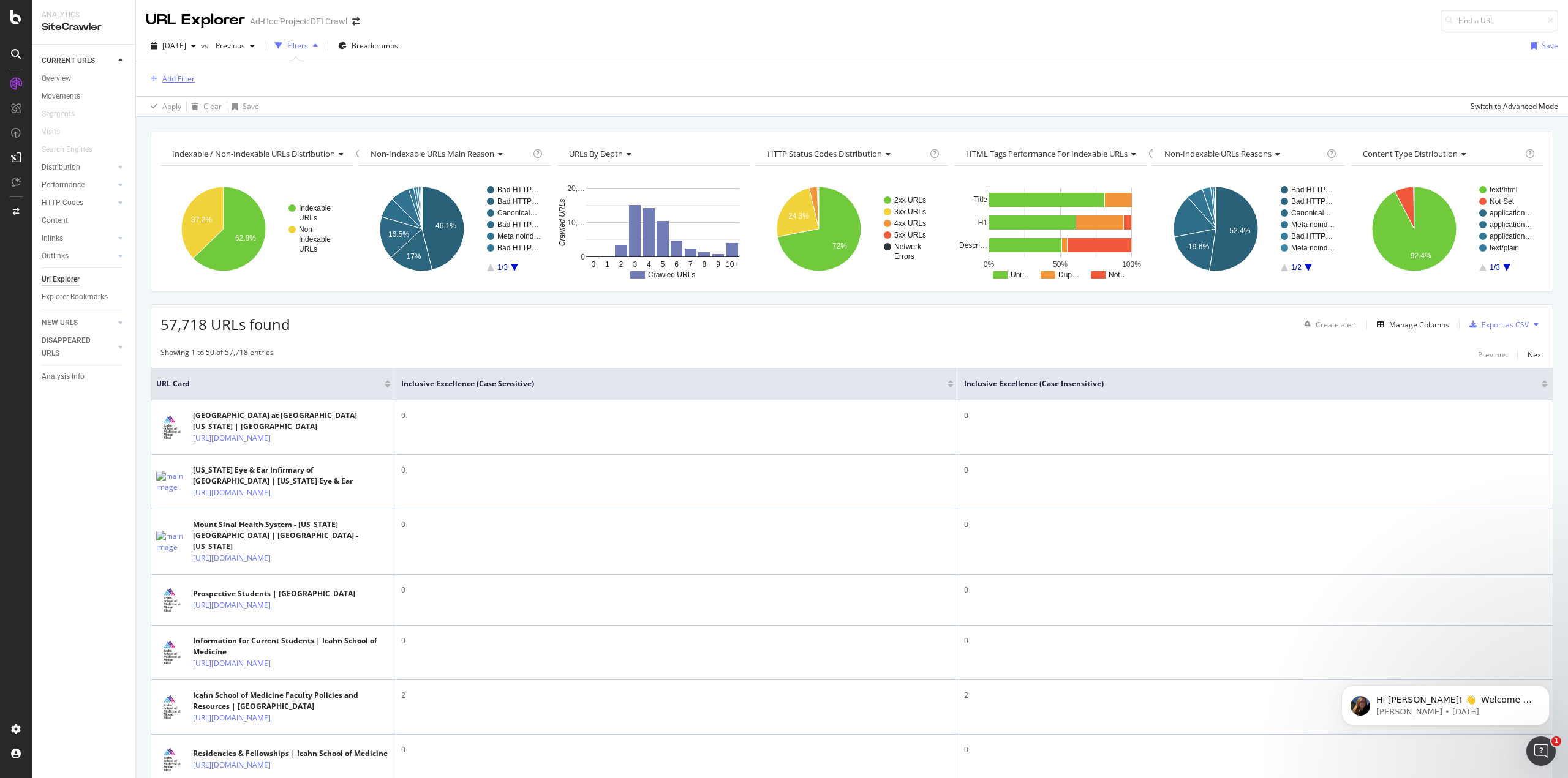
click at [176, 78] on div "Add Filter" at bounding box center [178, 78] width 32 height 11
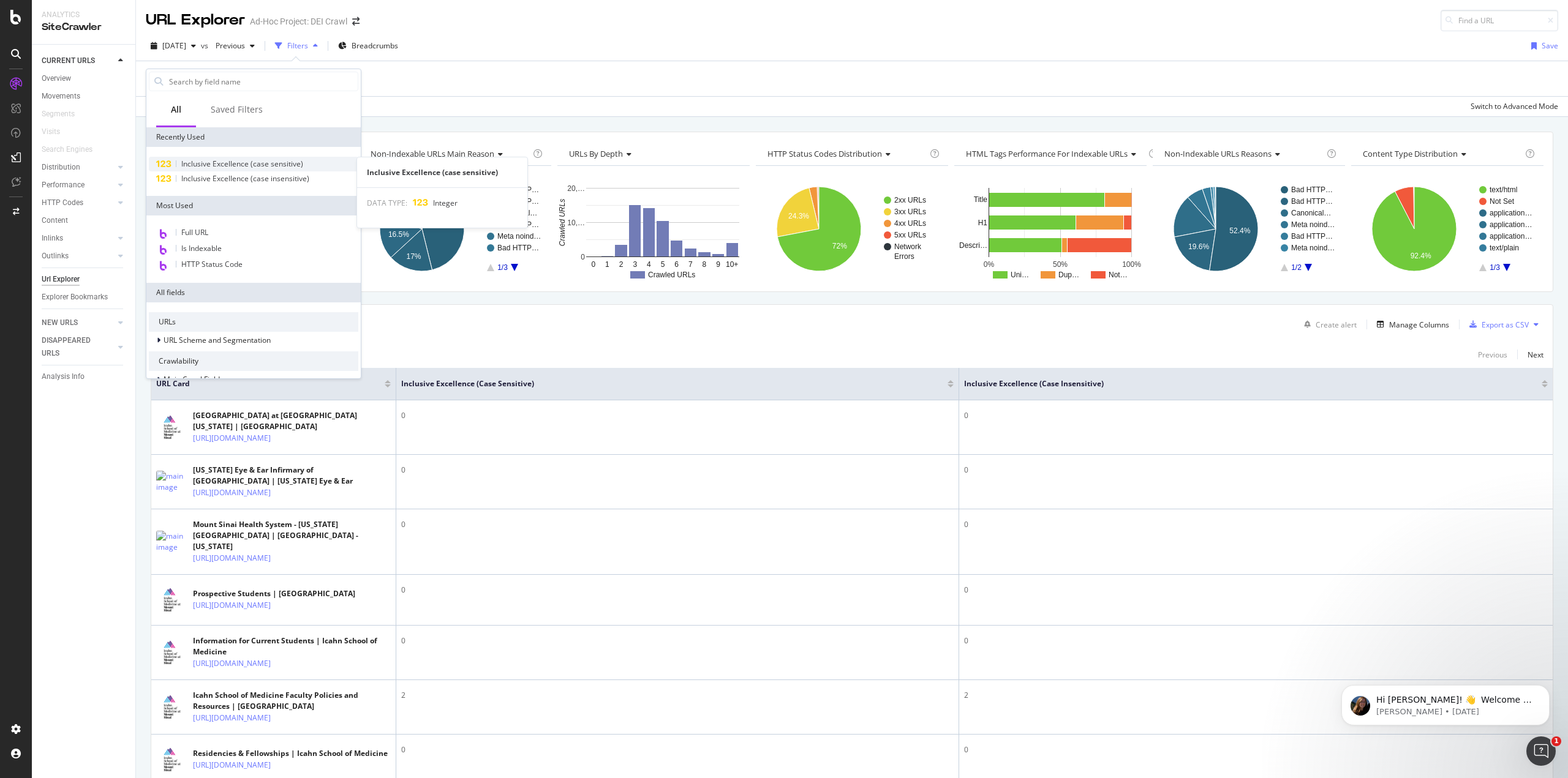
click at [215, 164] on span "Inclusive Excellence (case sensitive)" at bounding box center [242, 164] width 122 height 11
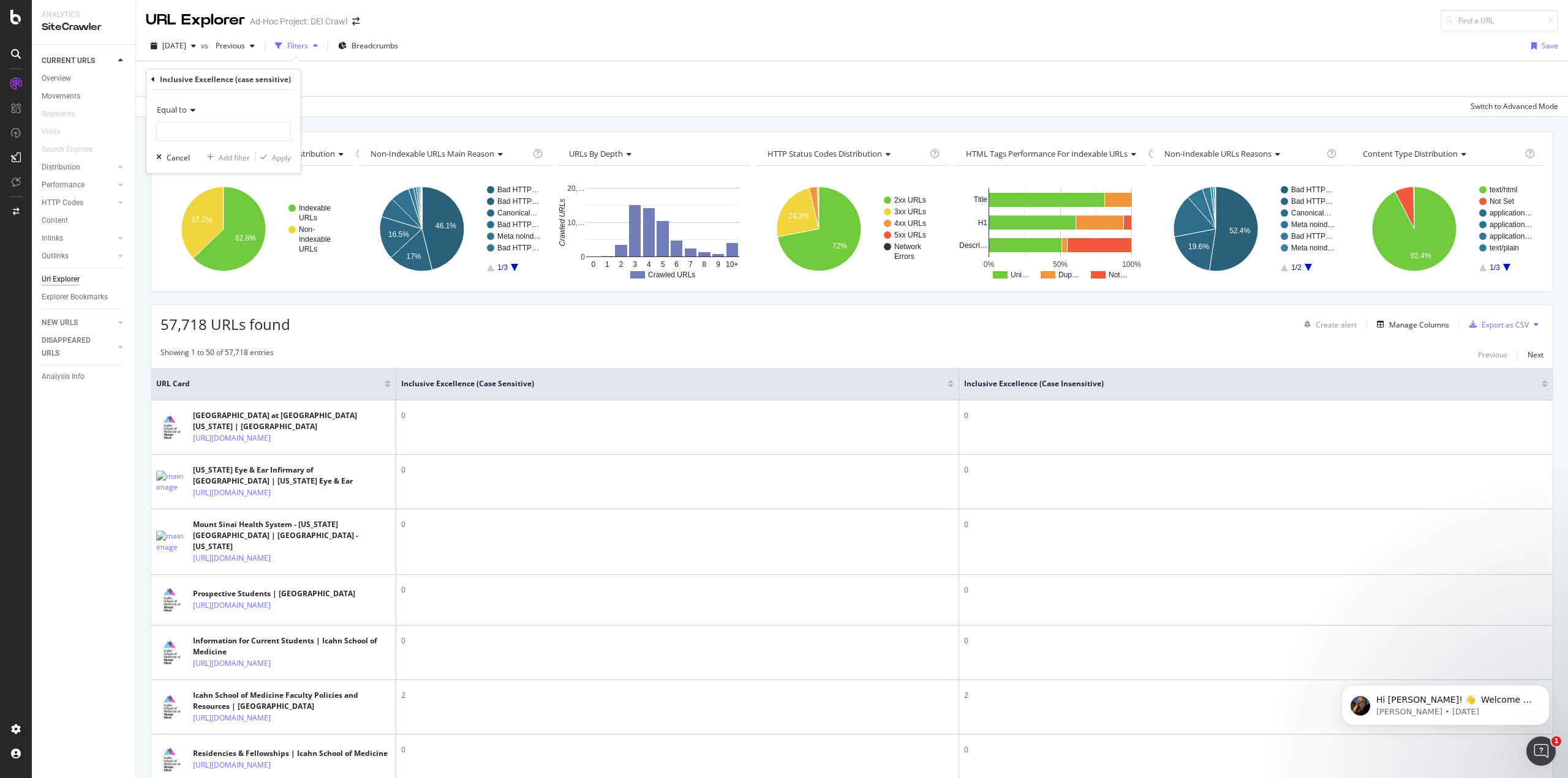
click at [186, 113] on span "Equal to" at bounding box center [172, 109] width 30 height 11
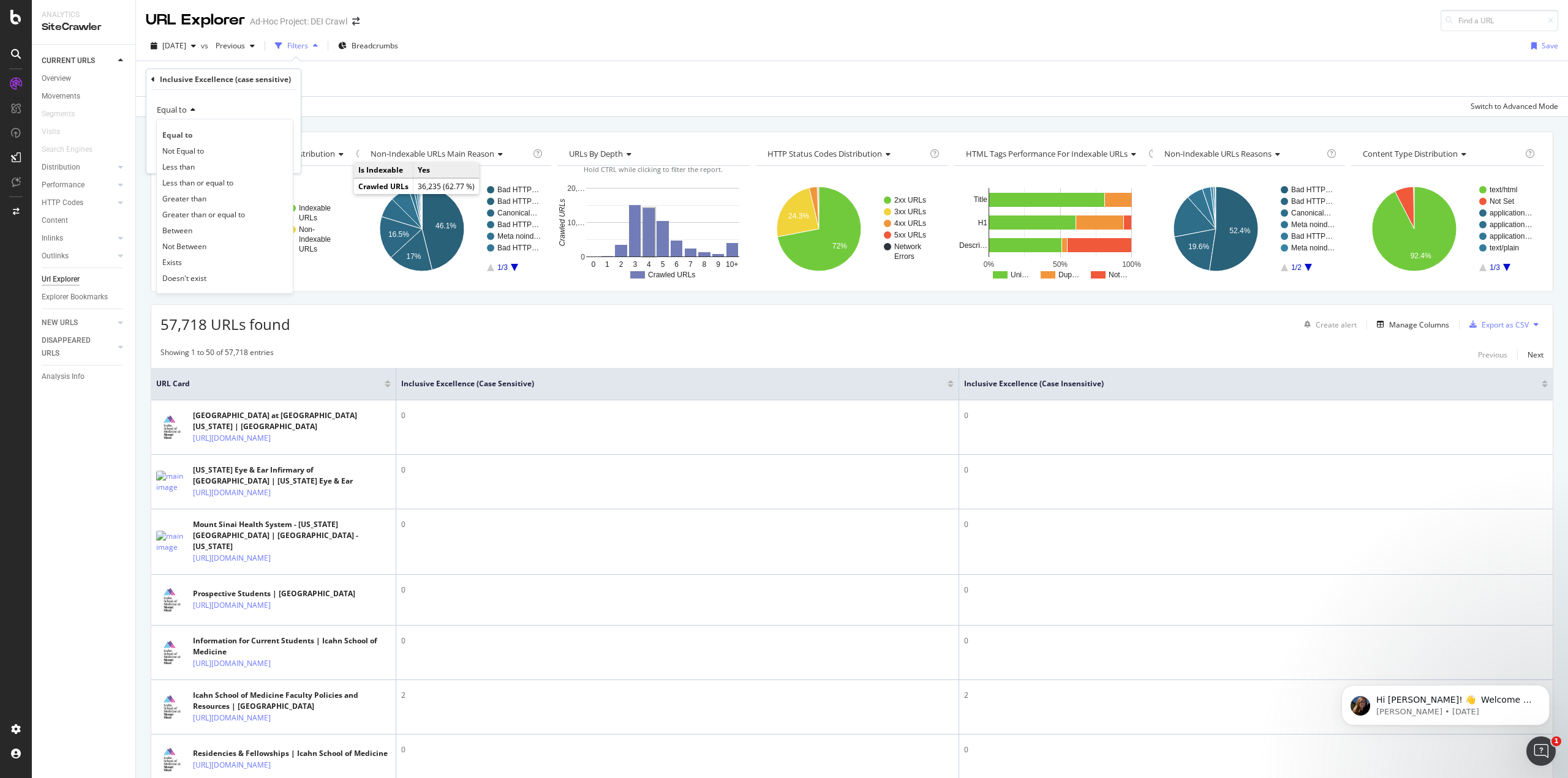
click at [192, 112] on icon at bounding box center [190, 110] width 8 height 8
click at [194, 113] on icon at bounding box center [190, 110] width 8 height 8
click at [198, 153] on span "Not Equal to" at bounding box center [183, 151] width 42 height 11
click at [203, 136] on input "number" at bounding box center [223, 131] width 134 height 20
type input "1"
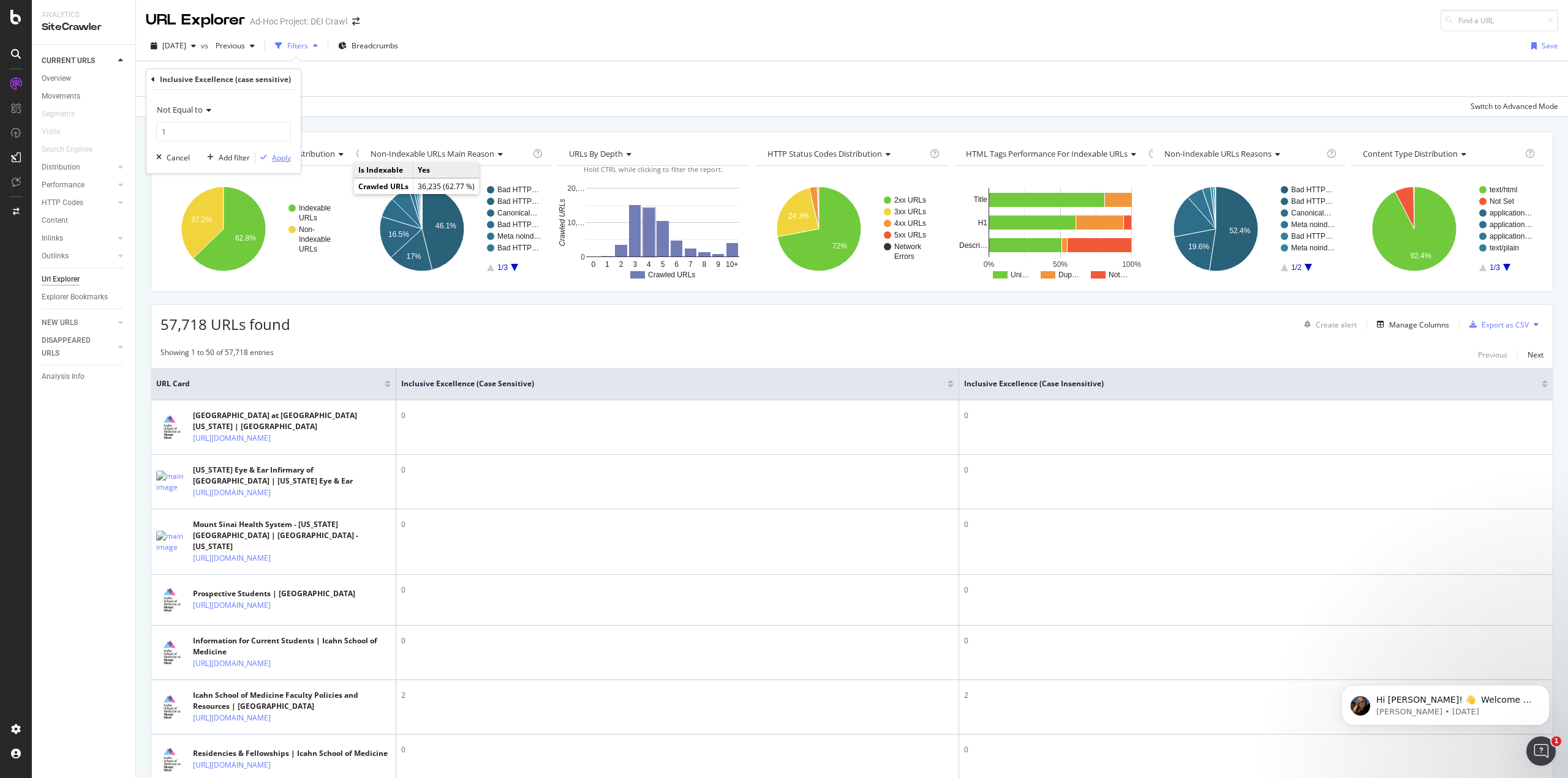
click at [274, 160] on div "Apply" at bounding box center [281, 158] width 19 height 11
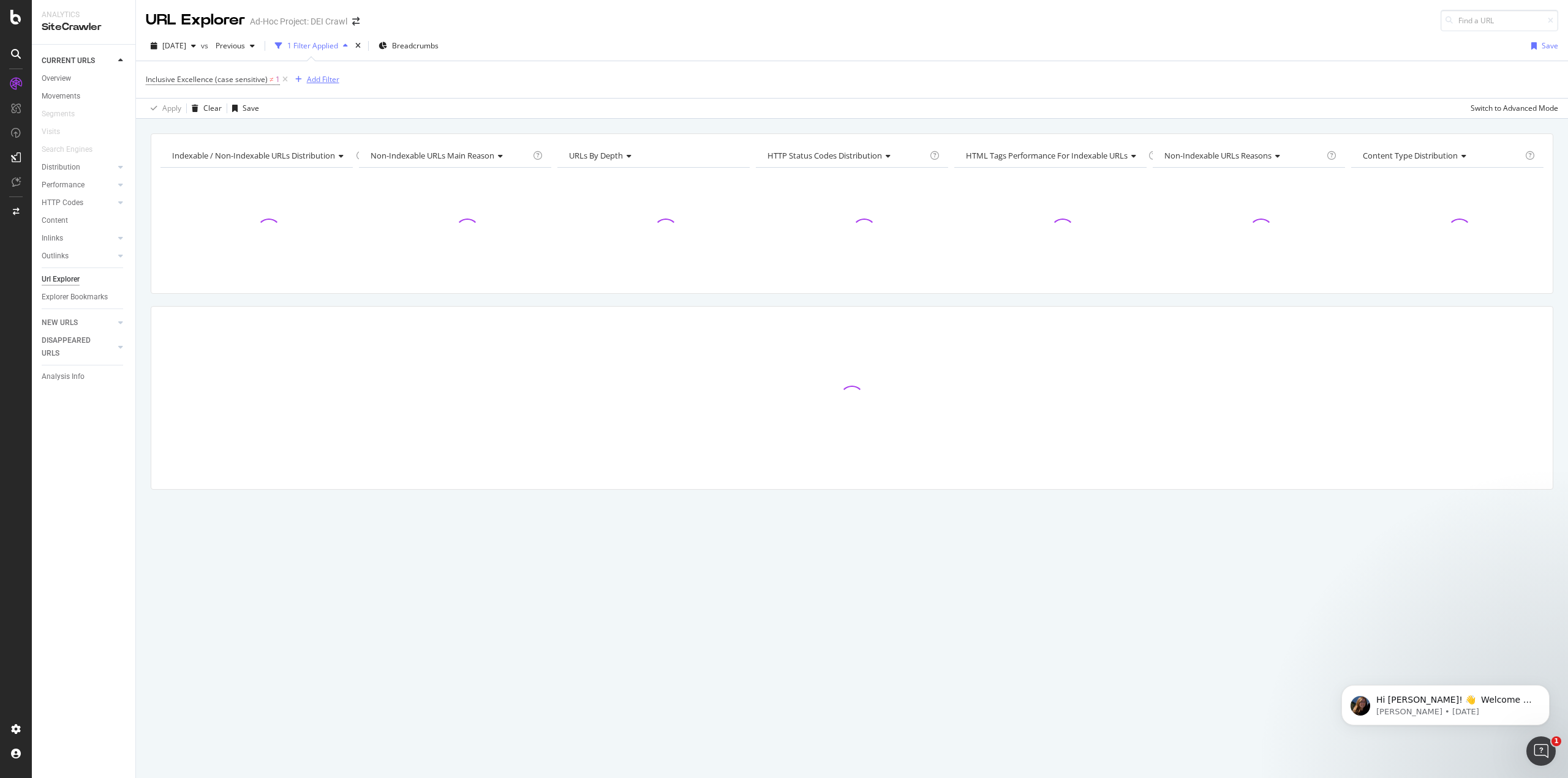
click at [312, 78] on div "Add Filter" at bounding box center [322, 79] width 32 height 11
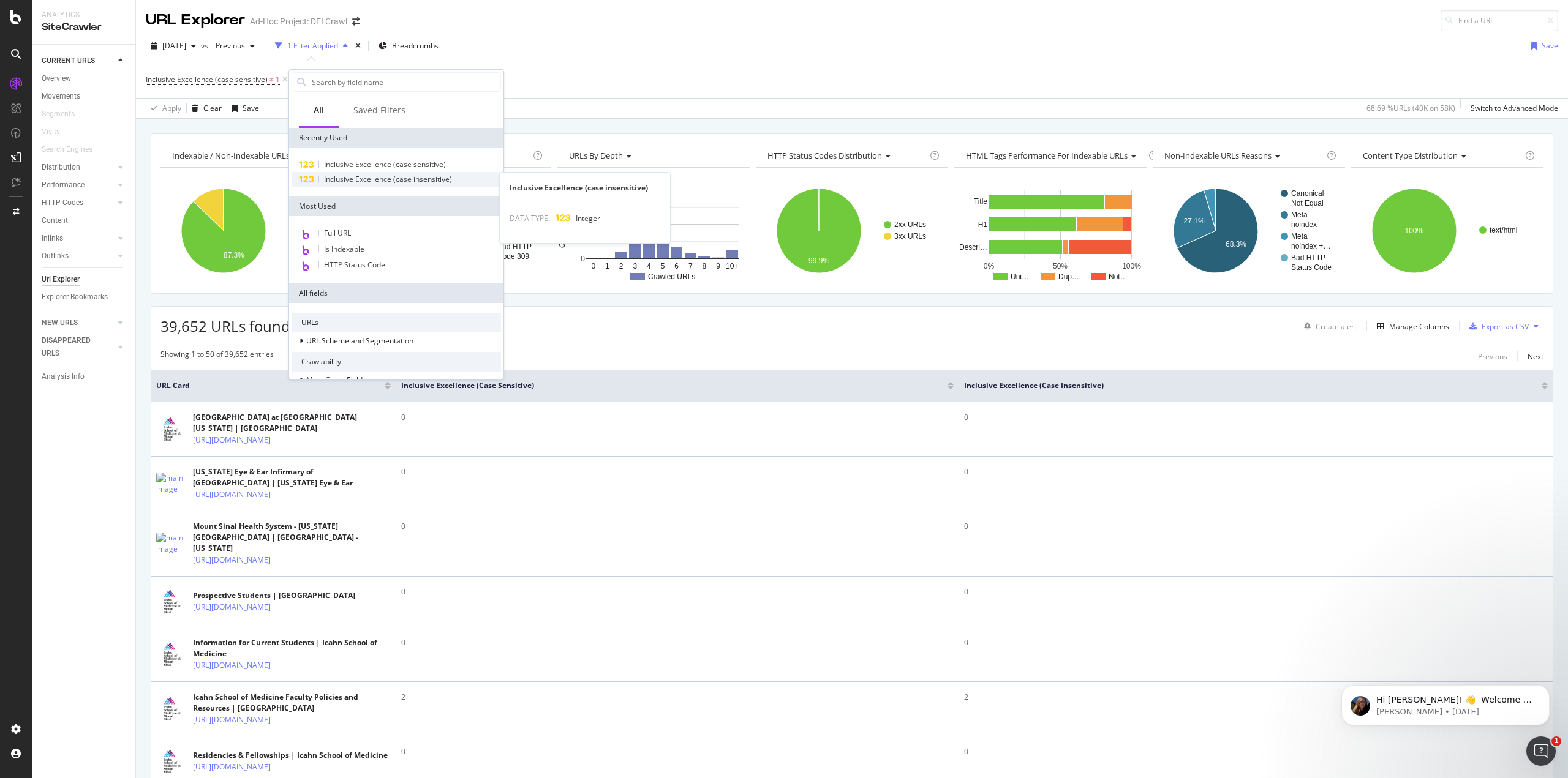
click at [371, 180] on span "Inclusive Excellence (case insensitive)" at bounding box center [388, 179] width 128 height 11
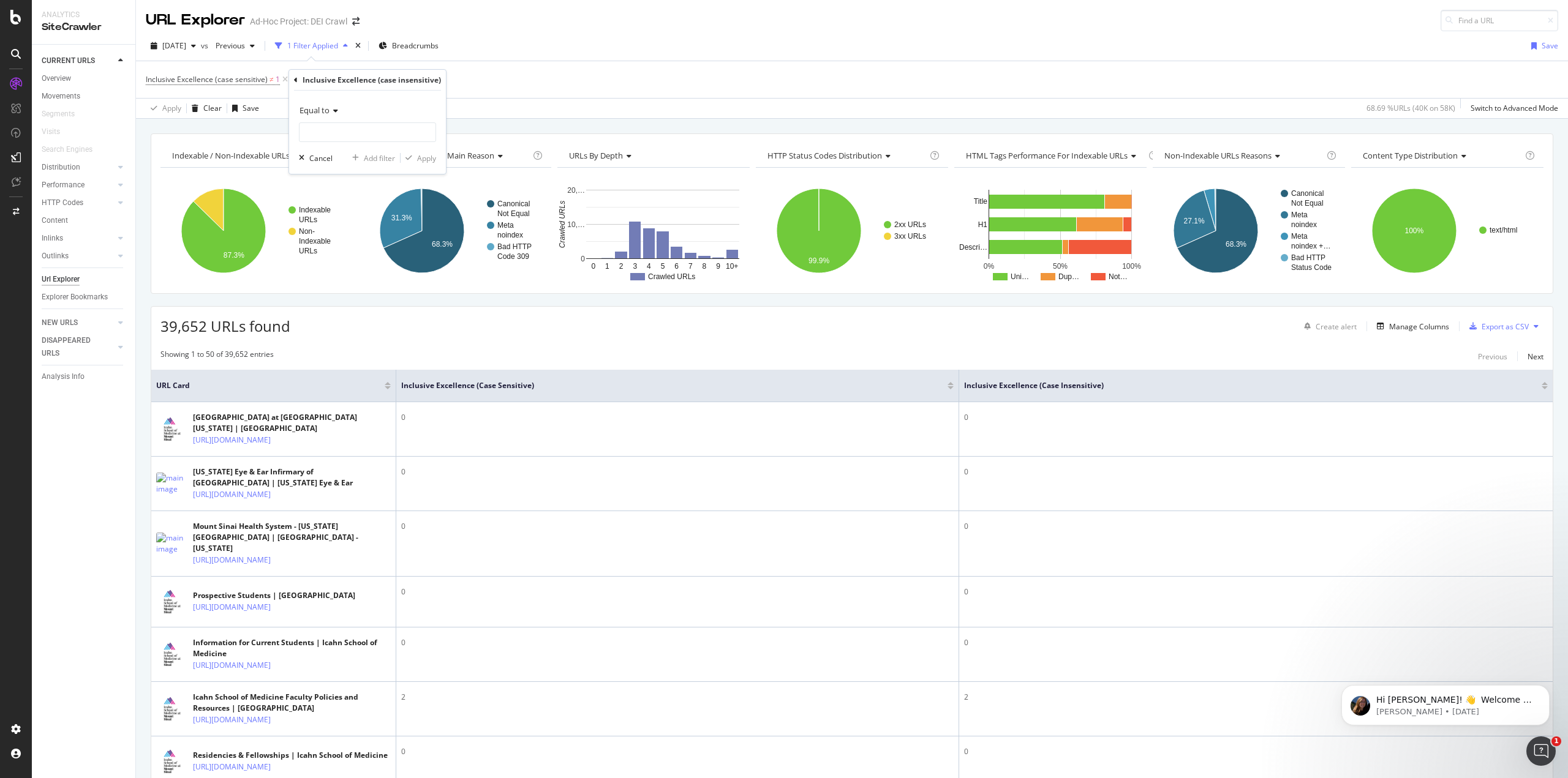
click at [331, 107] on icon at bounding box center [333, 111] width 8 height 8
click at [346, 155] on span "Not Equal to" at bounding box center [325, 152] width 42 height 11
click at [346, 131] on input "number" at bounding box center [368, 132] width 137 height 20
type input "1"
click at [433, 158] on div "Apply" at bounding box center [426, 158] width 19 height 11
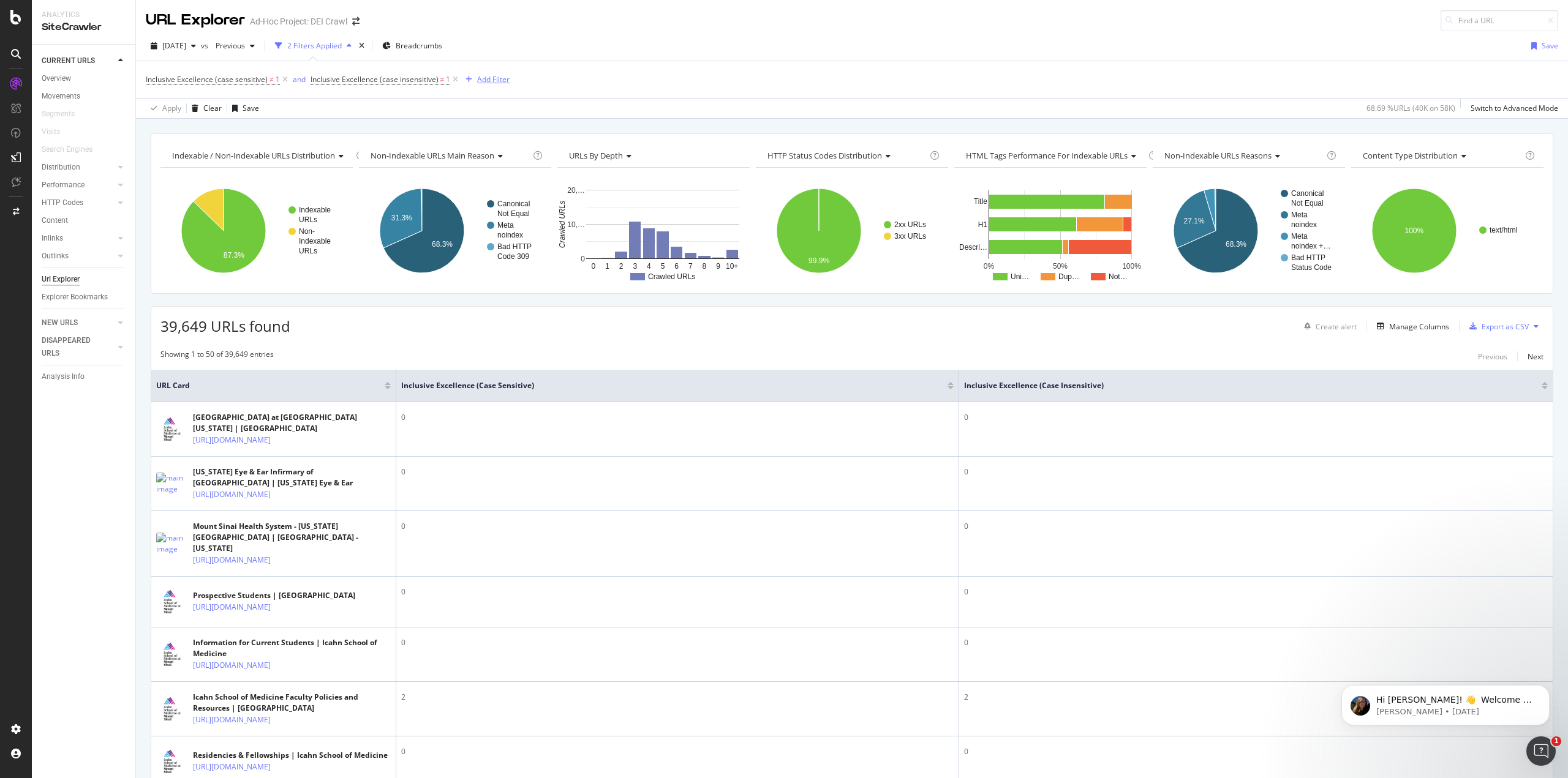
click at [482, 78] on div "Add Filter" at bounding box center [493, 79] width 32 height 11
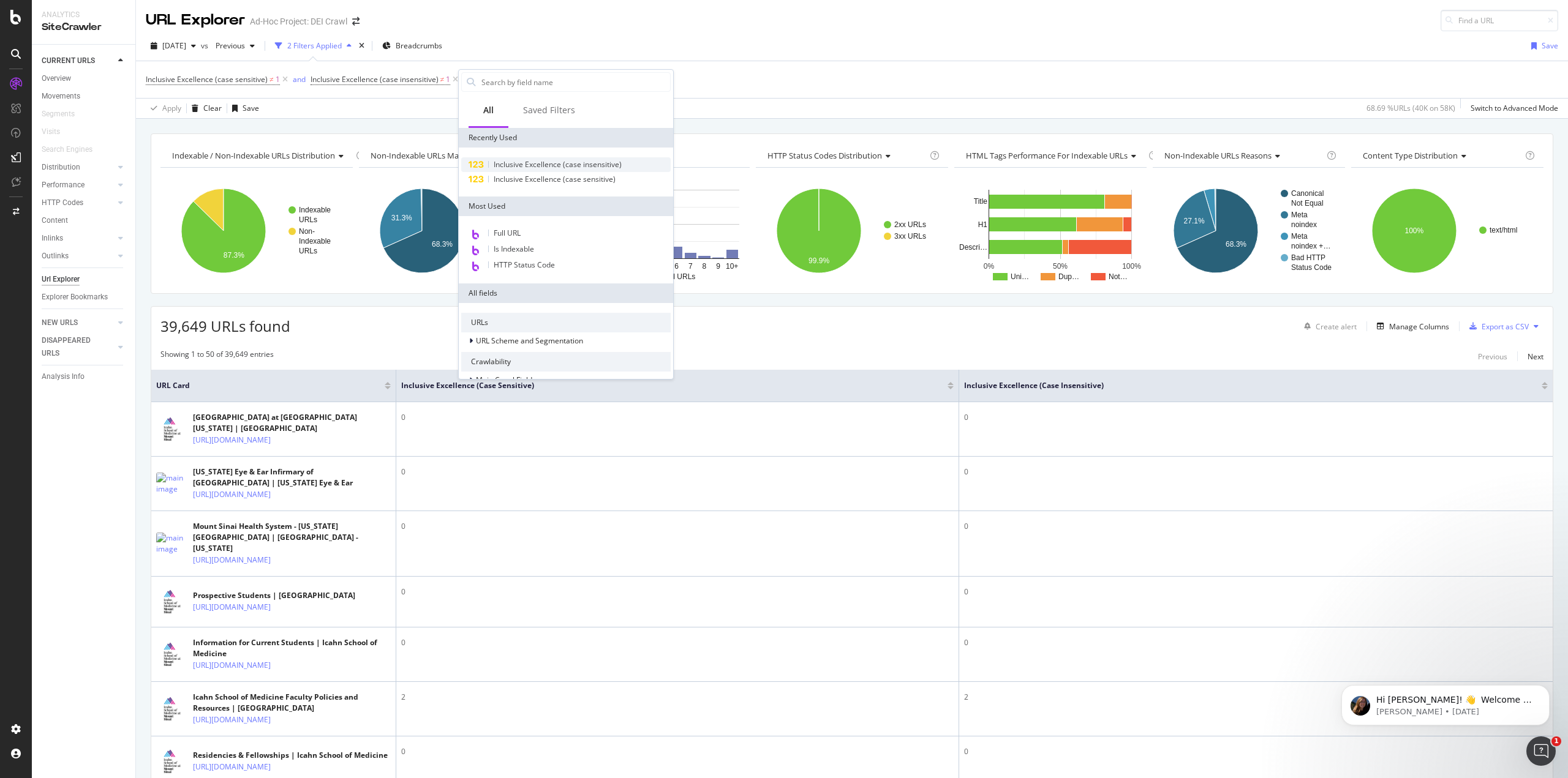
click at [530, 165] on span "Inclusive Excellence (case insensitive)" at bounding box center [558, 165] width 128 height 11
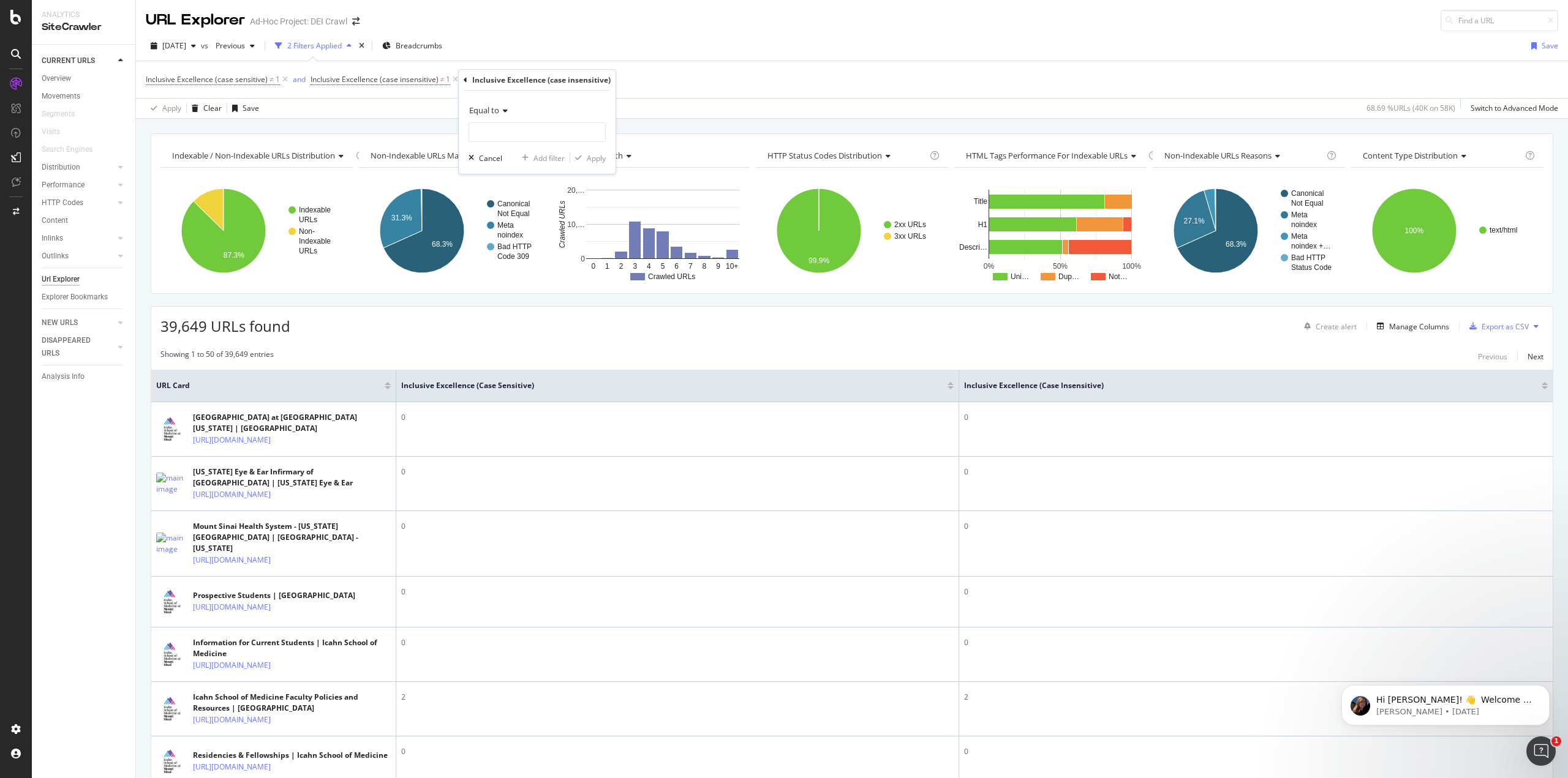
click at [504, 115] on icon at bounding box center [503, 111] width 8 height 8
click at [496, 108] on span "Equal to" at bounding box center [484, 110] width 30 height 11
click at [498, 106] on span "Equal to" at bounding box center [484, 110] width 30 height 11
click at [508, 202] on span "Greater than" at bounding box center [497, 199] width 44 height 11
click at [510, 131] on input "number" at bounding box center [538, 132] width 137 height 20
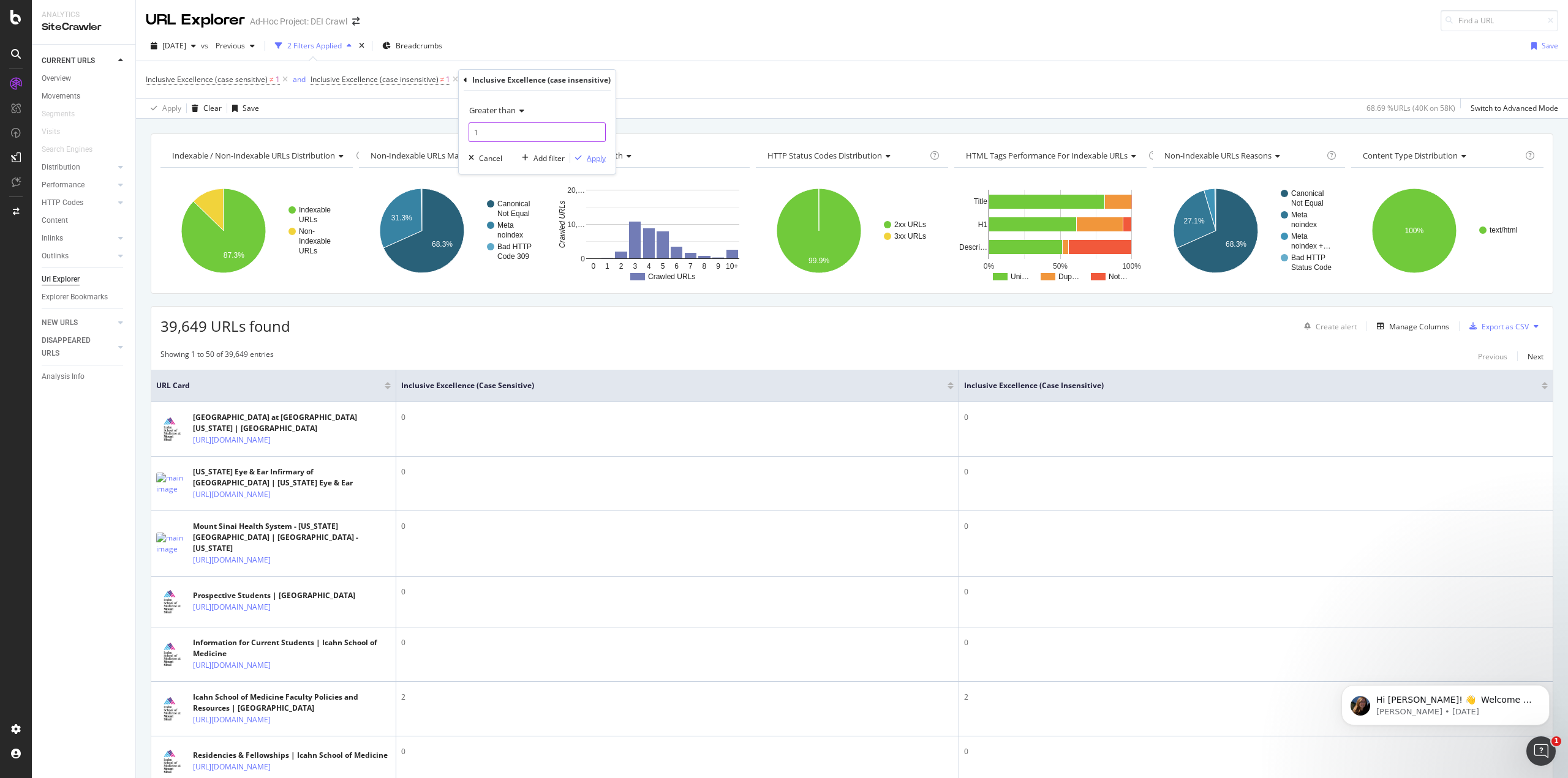
type input "1"
click at [601, 158] on div "Apply" at bounding box center [596, 158] width 19 height 11
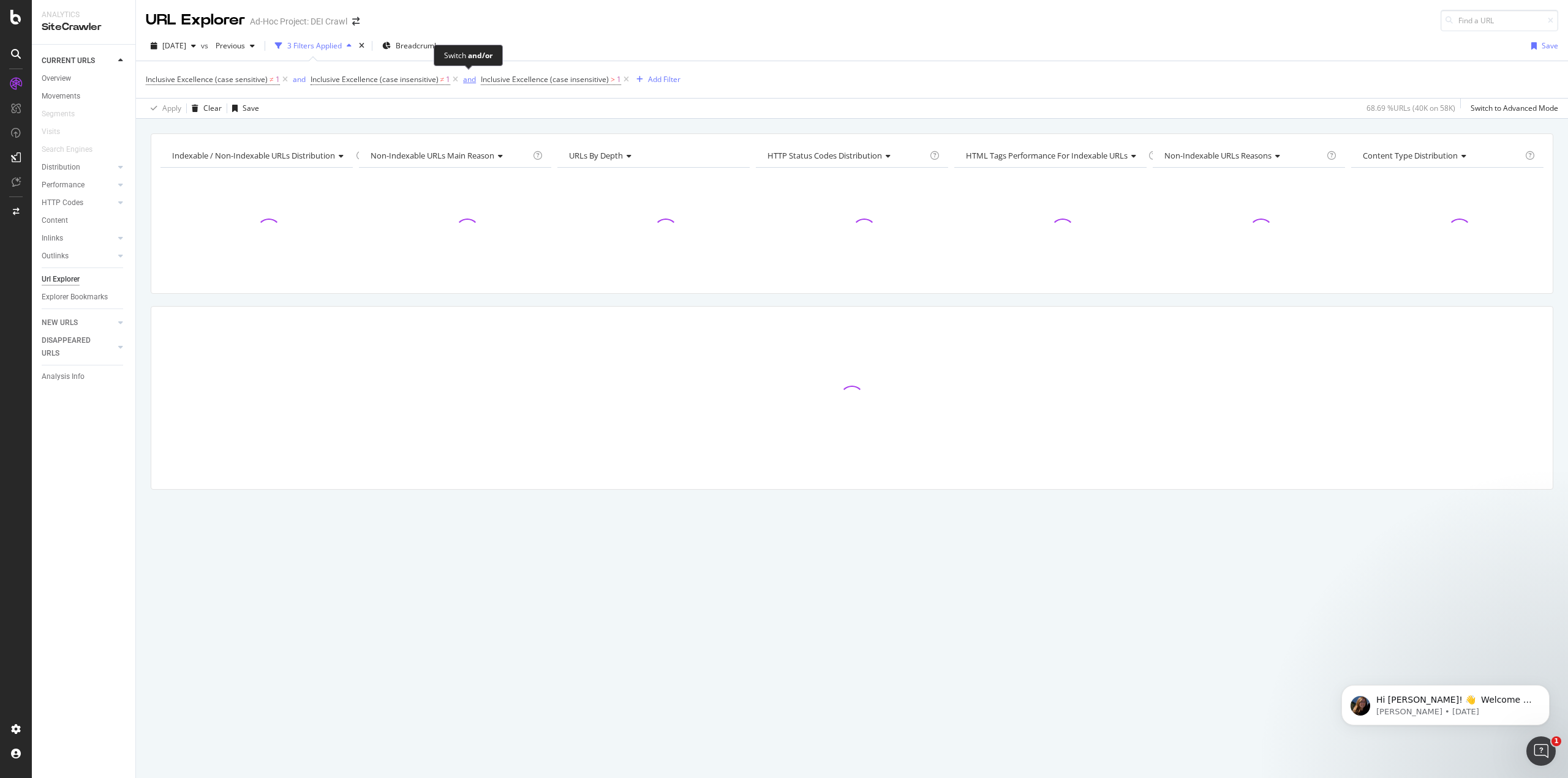
click at [465, 81] on div "and" at bounding box center [469, 79] width 13 height 11
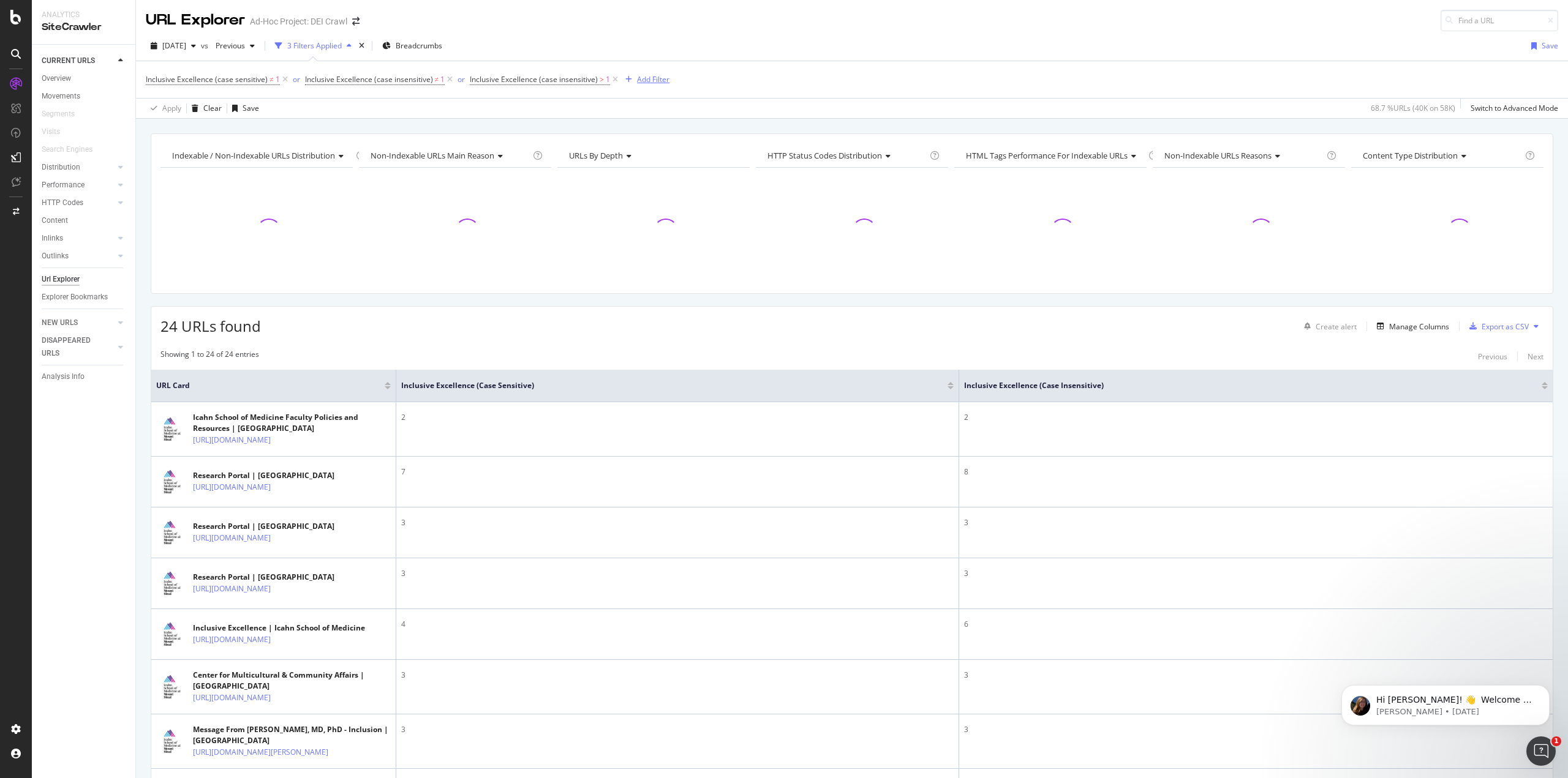
click at [644, 78] on div "Add Filter" at bounding box center [653, 79] width 32 height 11
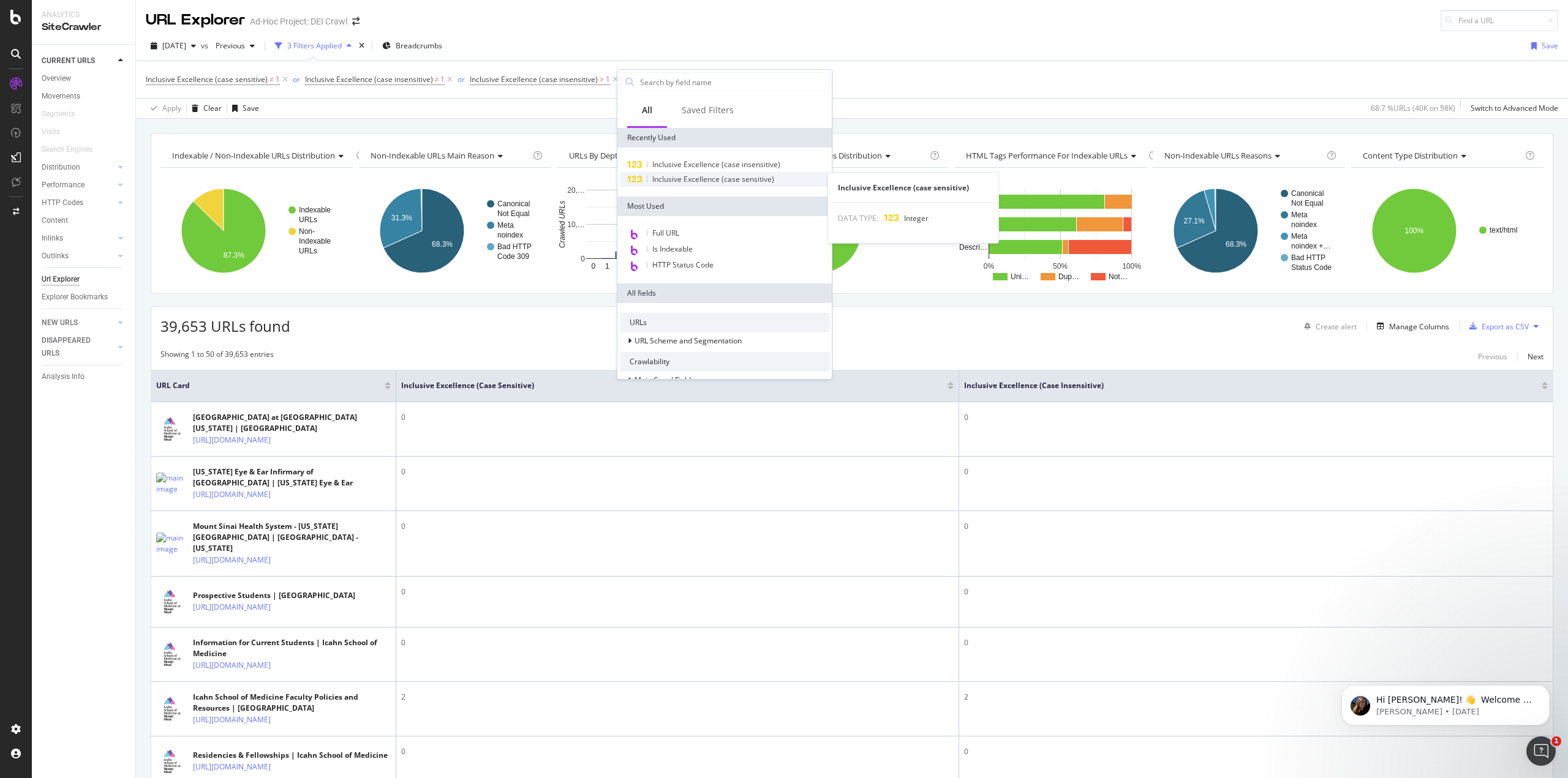
click at [660, 180] on span "Inclusive Excellence (case sensitive)" at bounding box center [713, 179] width 122 height 11
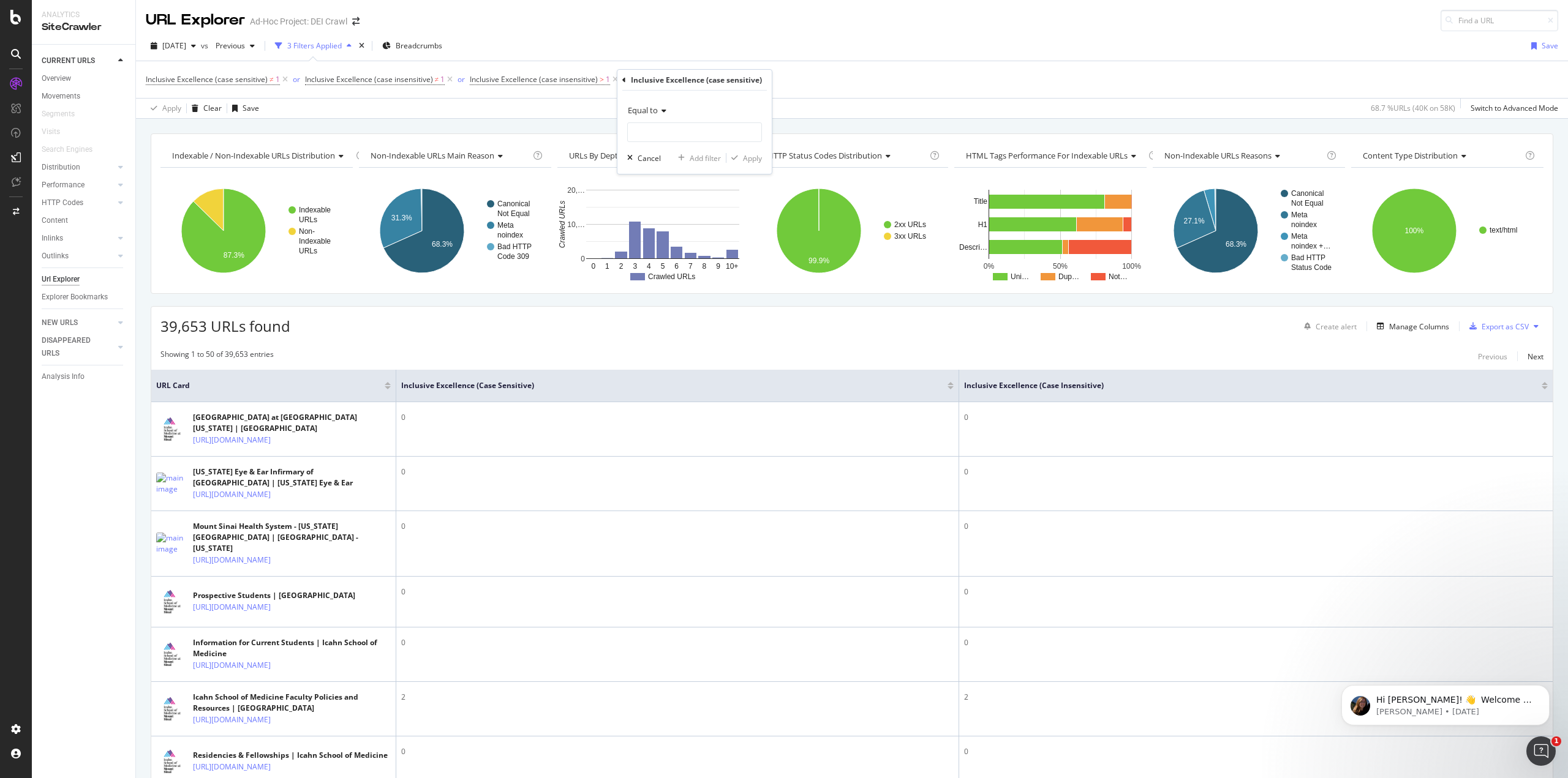
click at [647, 111] on span "Equal to" at bounding box center [643, 110] width 30 height 11
click at [676, 196] on span "Greater than" at bounding box center [655, 199] width 44 height 11
click at [665, 131] on input "number" at bounding box center [695, 132] width 134 height 20
type input "1"
click at [746, 155] on div "Apply" at bounding box center [752, 158] width 19 height 11
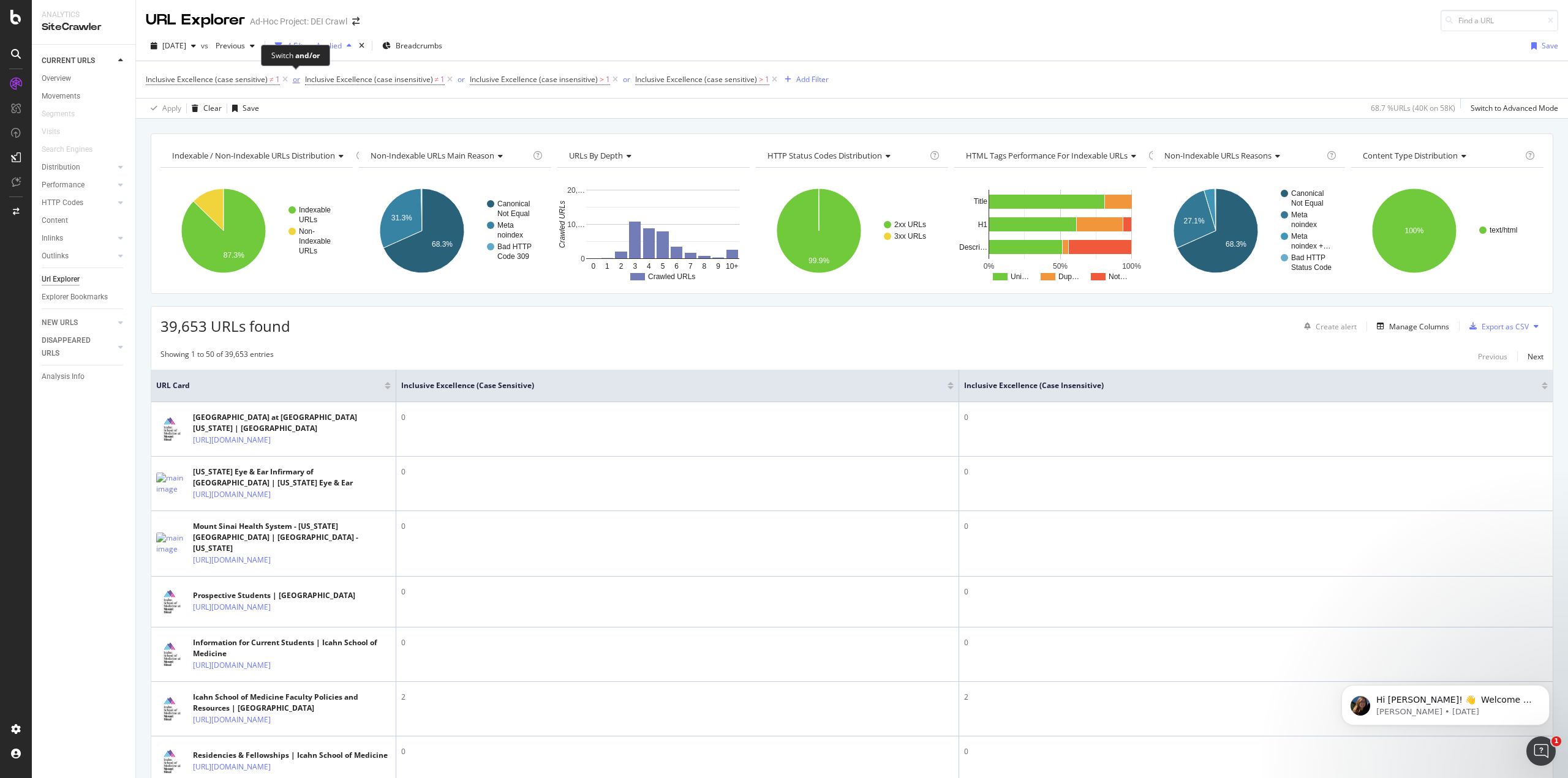
click at [295, 79] on div "or" at bounding box center [297, 79] width 8 height 11
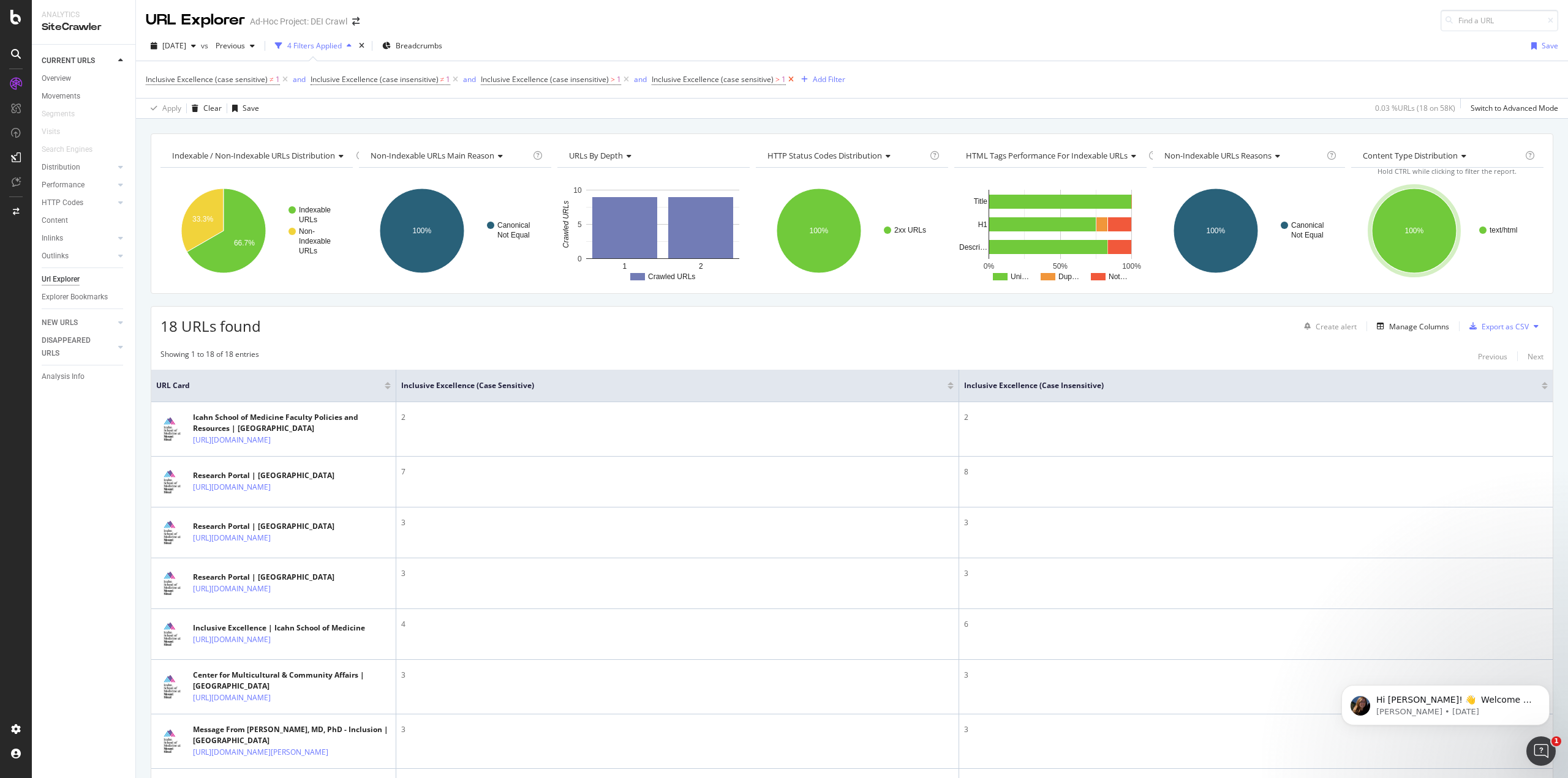
click at [786, 79] on icon at bounding box center [791, 79] width 11 height 12
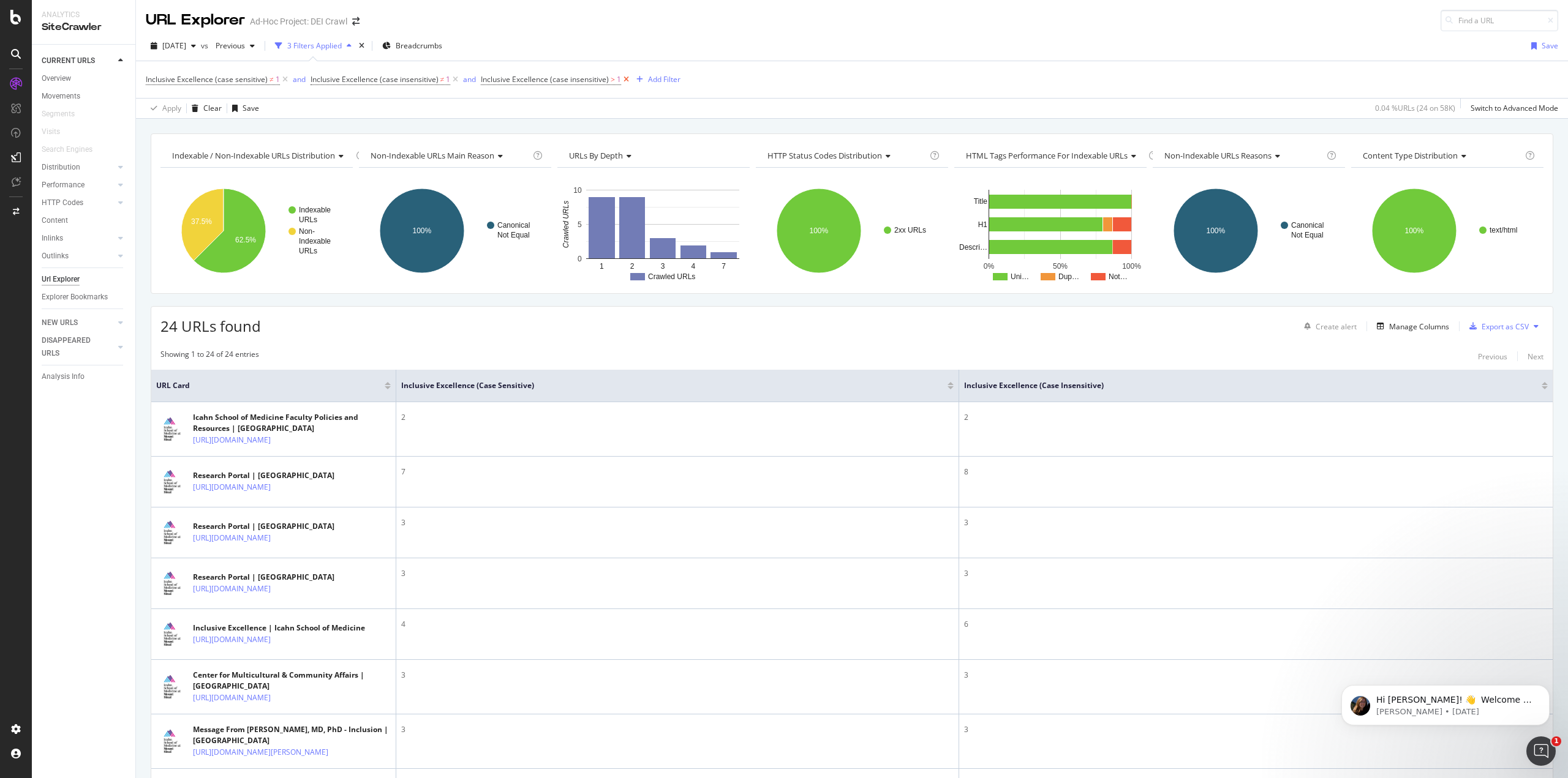
click at [624, 78] on icon at bounding box center [627, 79] width 11 height 12
